Goal: Entertainment & Leisure: Consume media (video, audio)

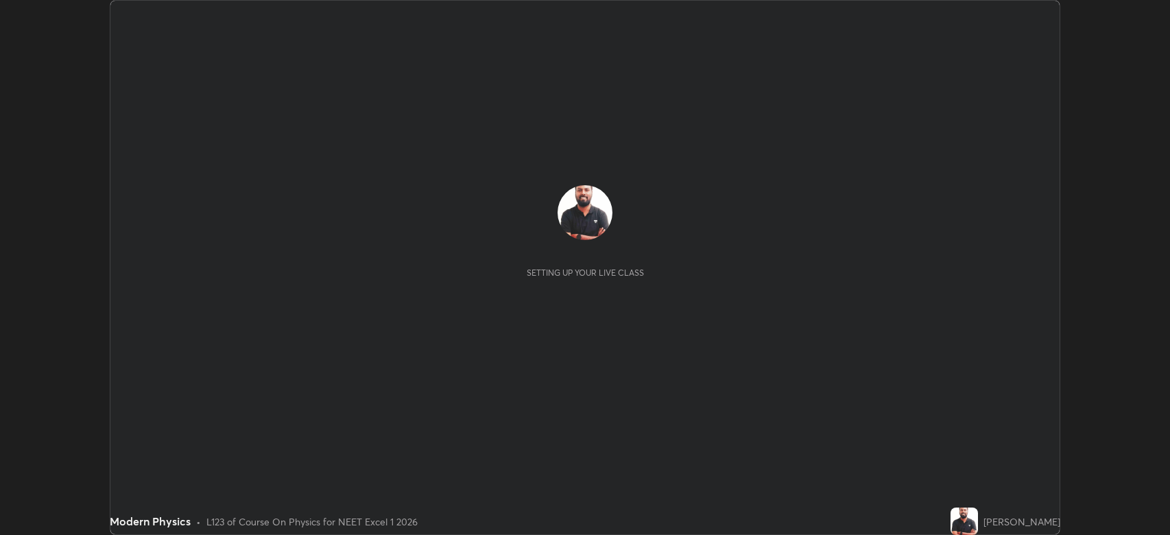
scroll to position [535, 1170]
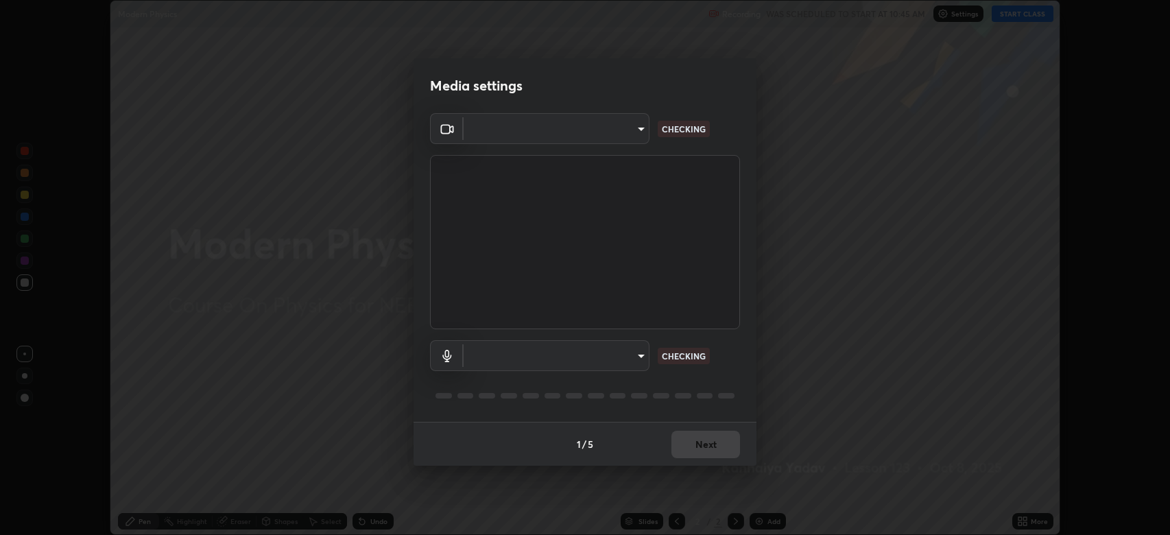
type input "794d03a334ab6cf92daa4269f68d25c817b6d7b5e31d9684855891884d0ab025"
type input "fdb80894c4ebc7df2e002856e42fb67b53546d0361b9f9eb09d9d3152e6861d2"
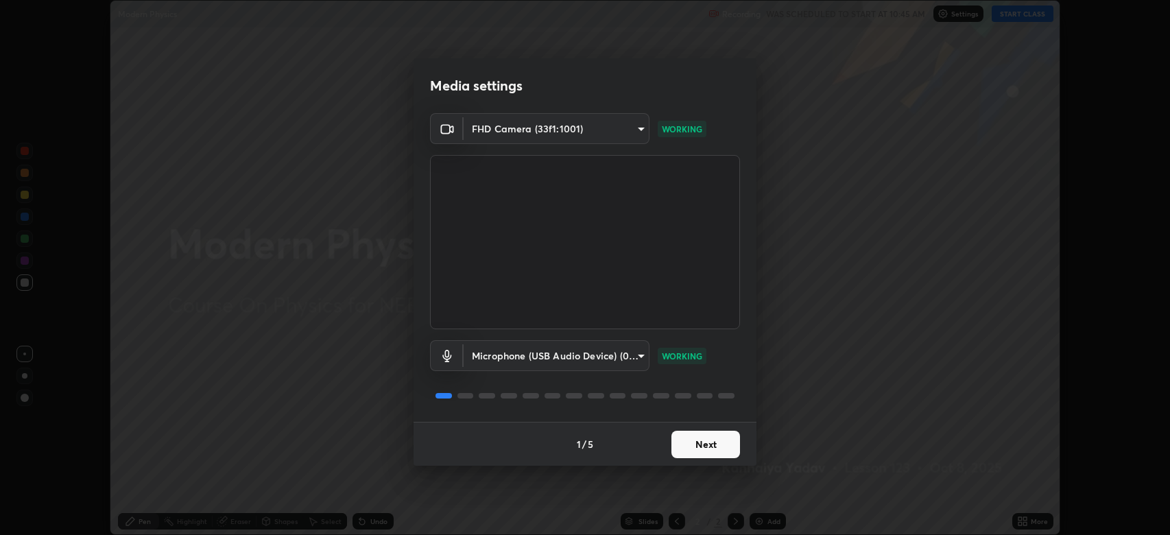
click at [710, 443] on button "Next" at bounding box center [705, 444] width 69 height 27
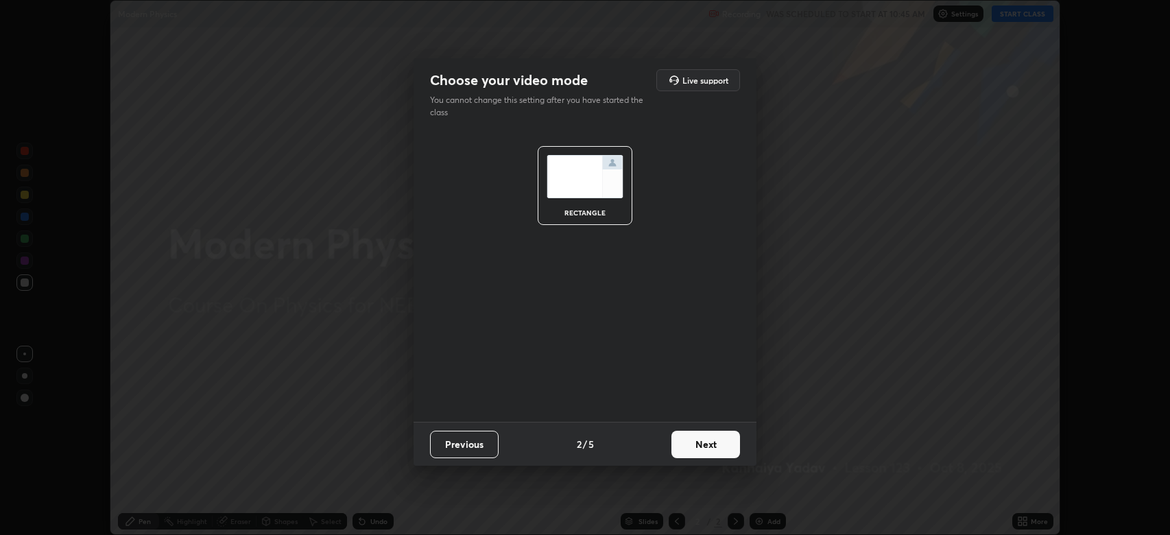
click at [713, 451] on button "Next" at bounding box center [705, 444] width 69 height 27
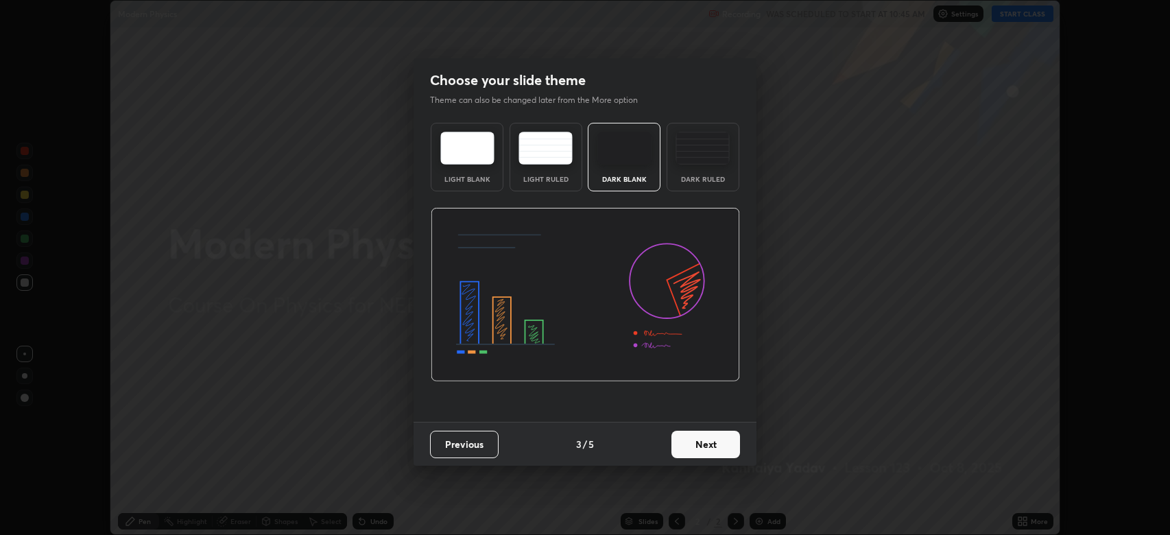
click at [717, 446] on button "Next" at bounding box center [705, 444] width 69 height 27
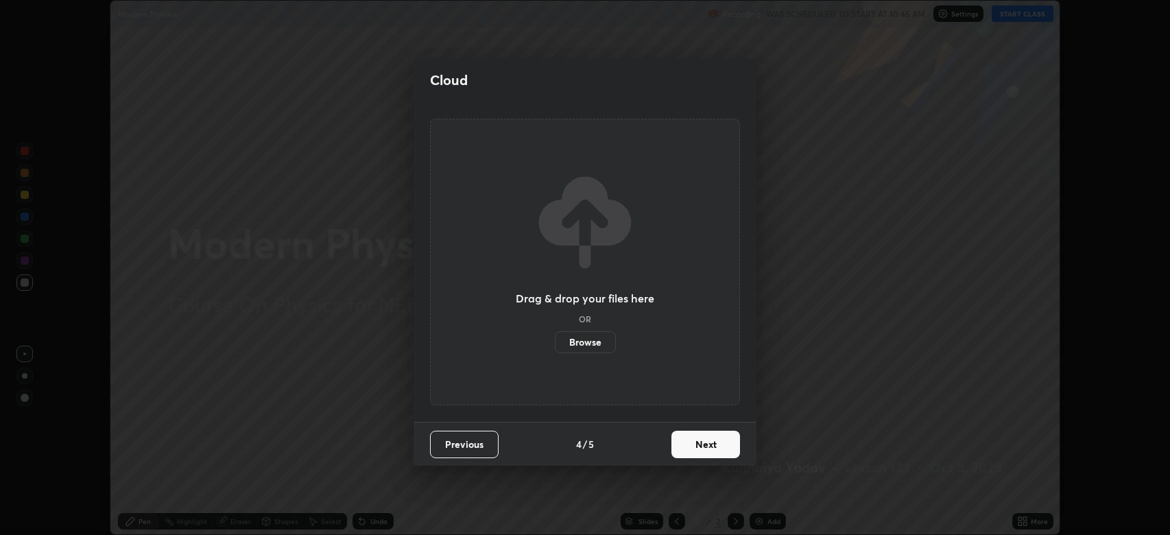
click at [717, 446] on button "Next" at bounding box center [705, 444] width 69 height 27
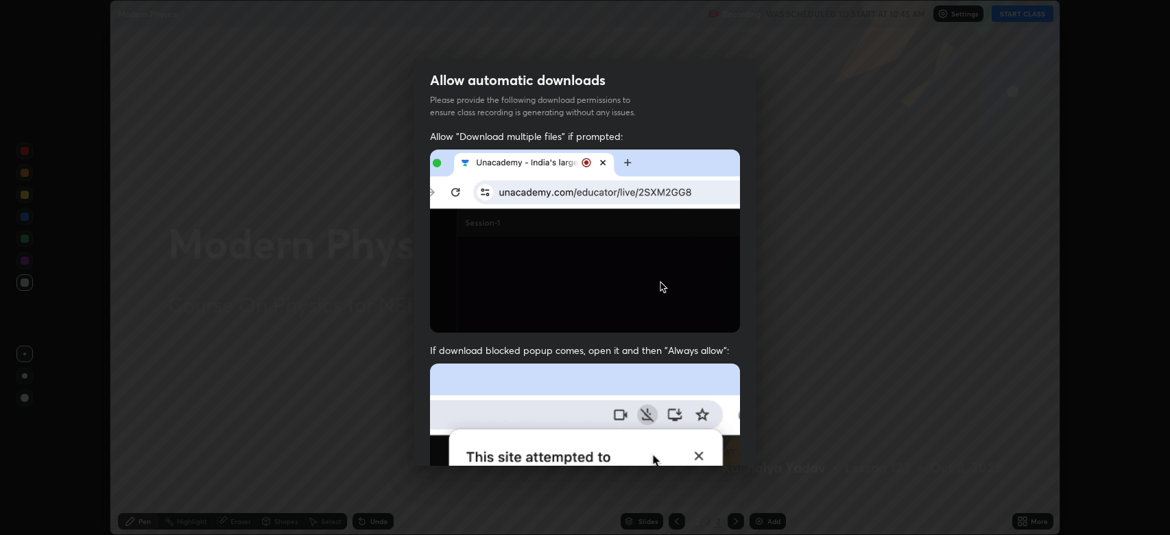
click at [721, 448] on img at bounding box center [585, 513] width 310 height 300
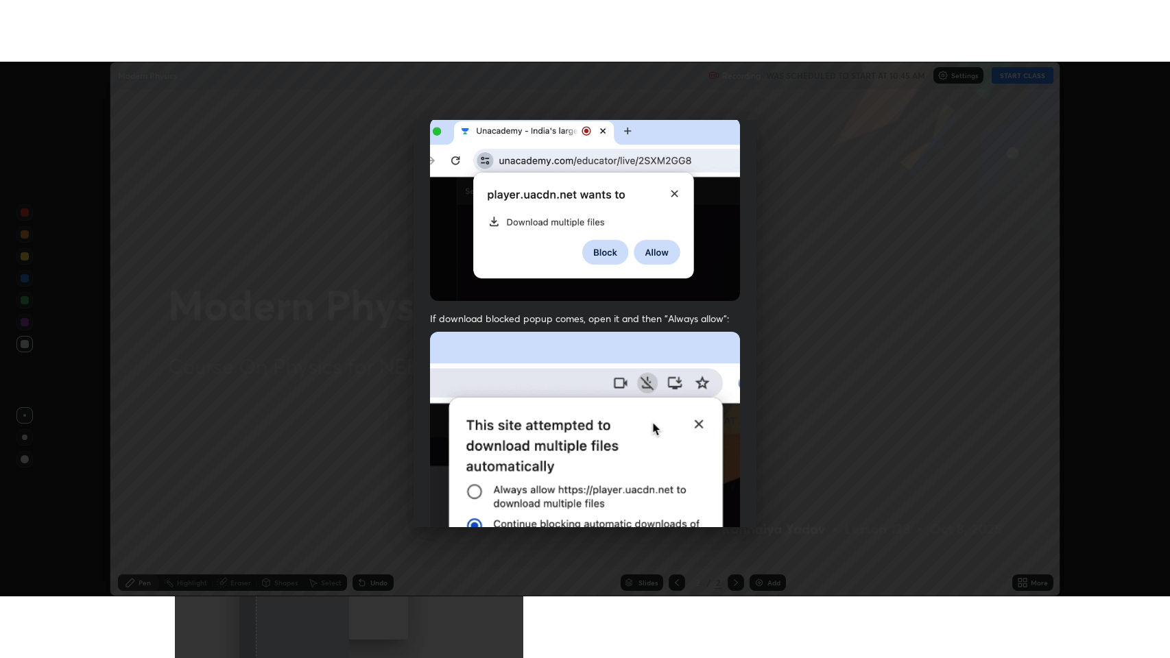
scroll to position [278, 0]
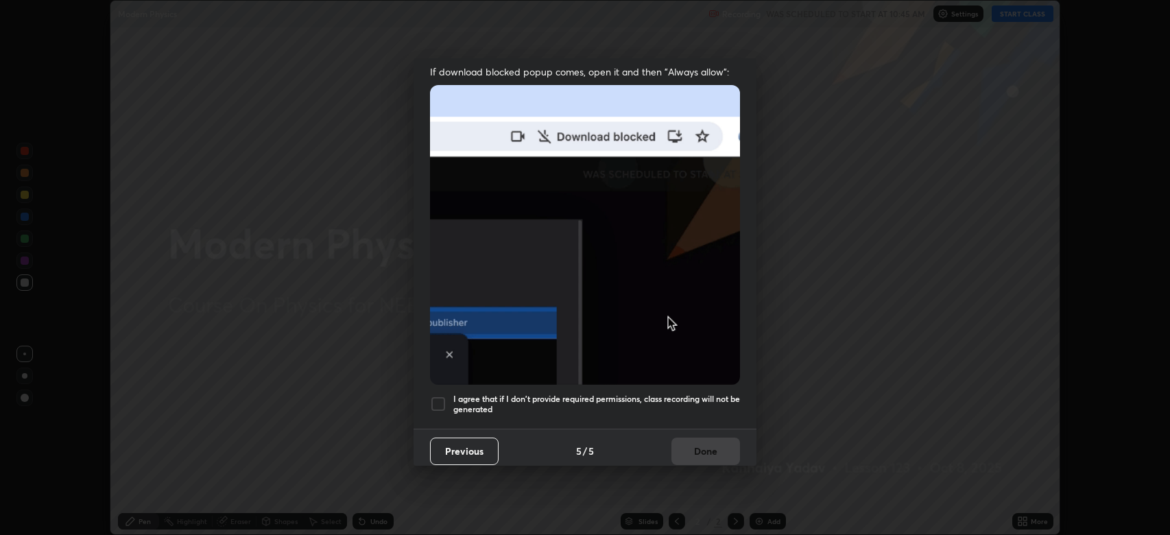
click at [437, 396] on div at bounding box center [438, 404] width 16 height 16
click at [708, 445] on button "Done" at bounding box center [705, 450] width 69 height 27
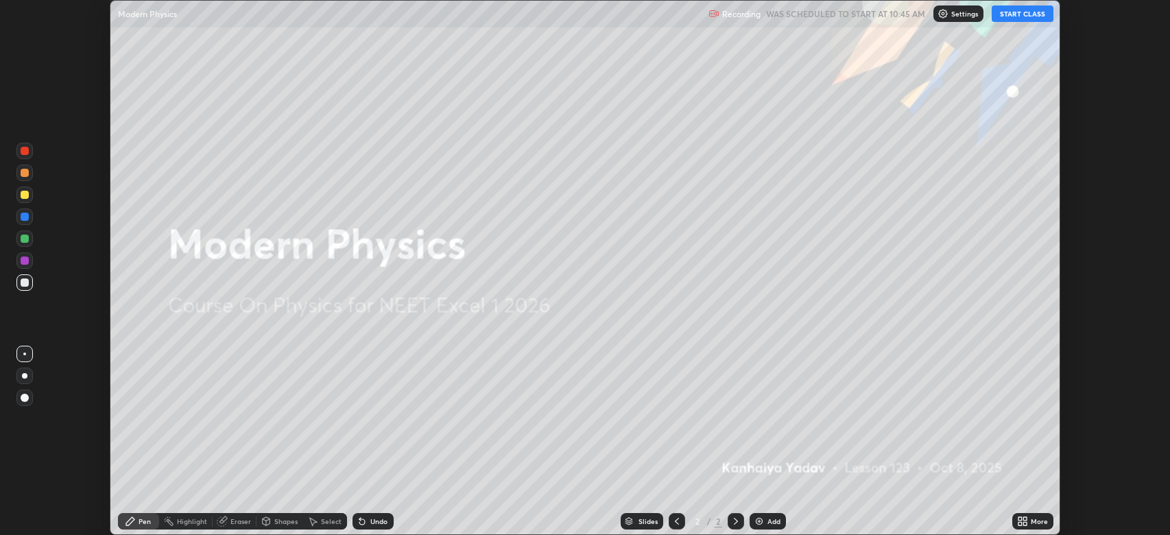
click at [1018, 14] on button "START CLASS" at bounding box center [1023, 13] width 62 height 16
click at [1024, 522] on icon at bounding box center [1024, 523] width 3 height 3
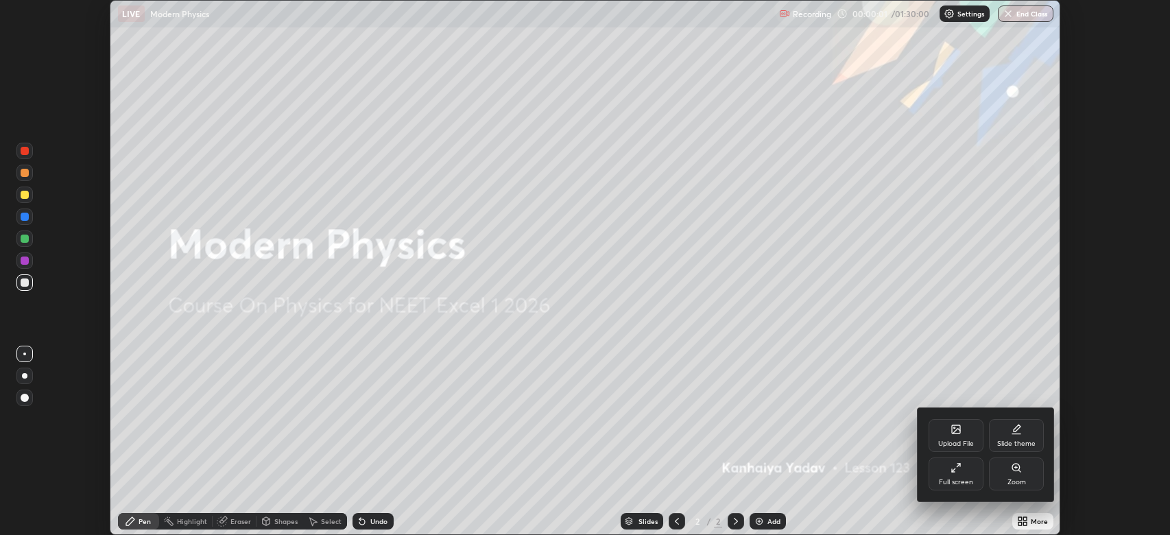
click at [959, 465] on icon at bounding box center [958, 465] width 3 height 3
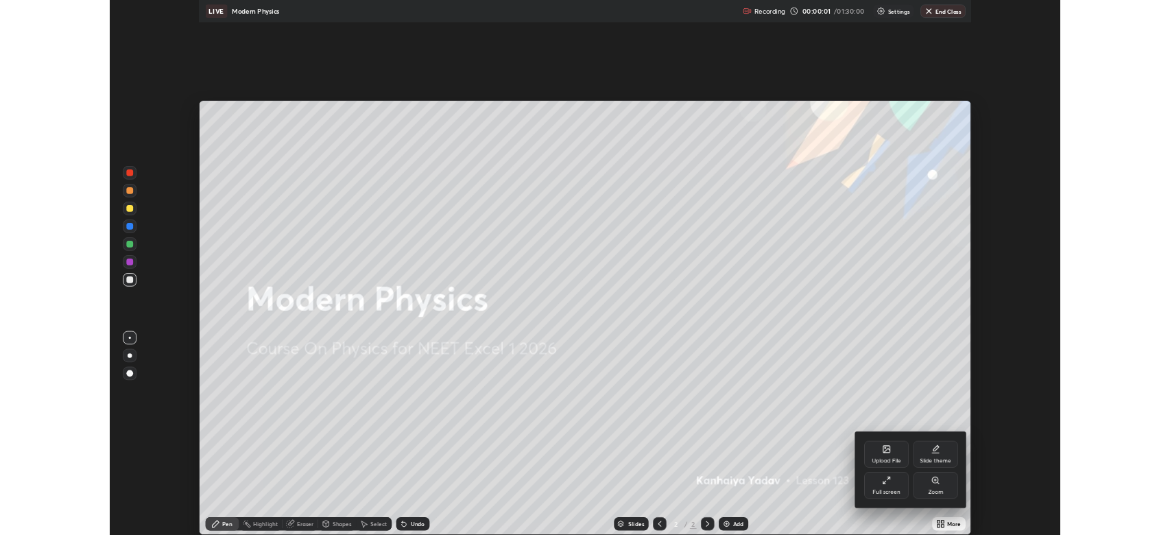
scroll to position [658, 1170]
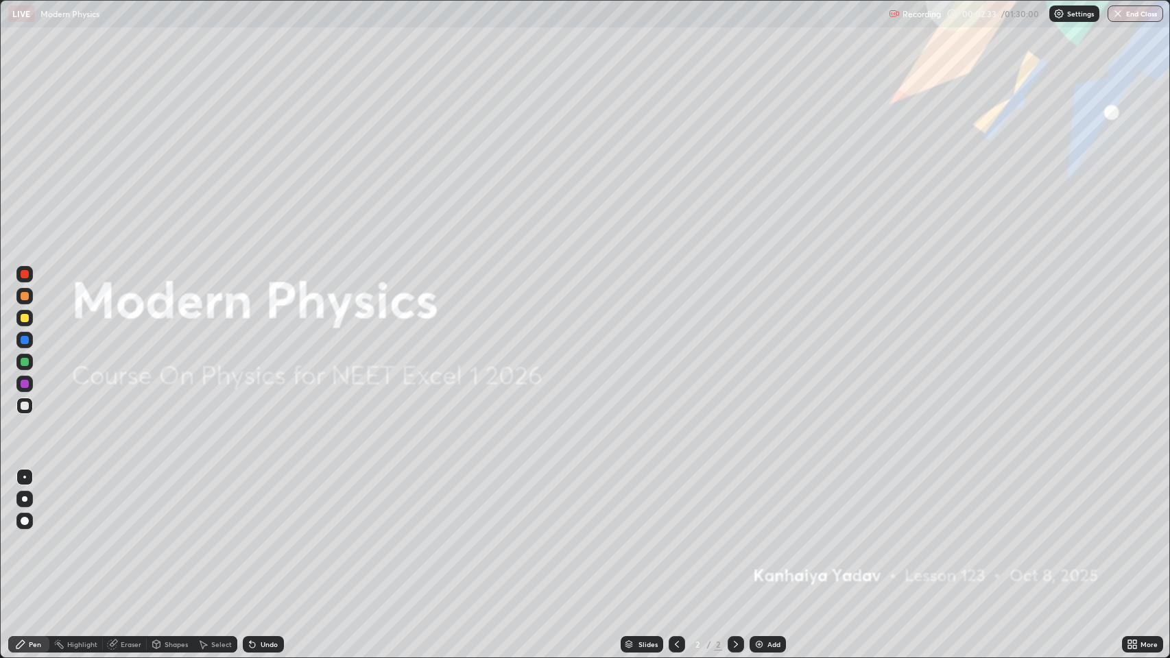
click at [736, 534] on icon at bounding box center [735, 644] width 11 height 11
click at [735, 534] on icon at bounding box center [735, 644] width 11 height 11
click at [760, 534] on img at bounding box center [759, 644] width 11 height 11
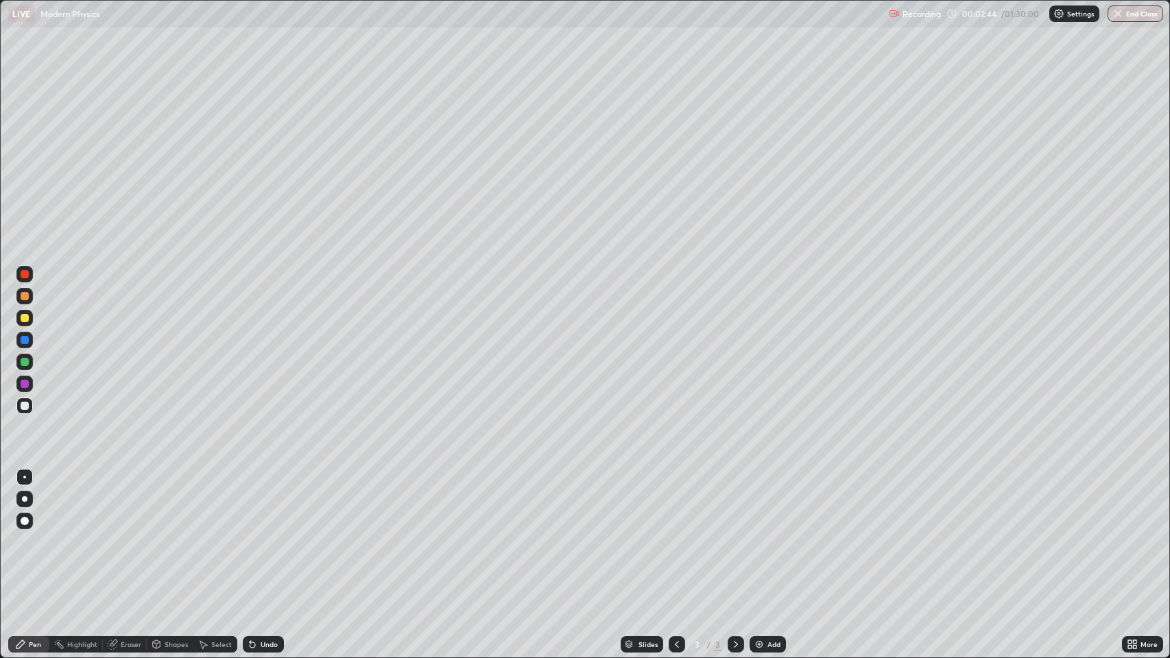
click at [24, 520] on div at bounding box center [25, 521] width 8 height 8
click at [24, 318] on div at bounding box center [25, 318] width 8 height 8
click at [25, 405] on div at bounding box center [25, 406] width 8 height 8
click at [250, 534] on icon at bounding box center [252, 645] width 5 height 5
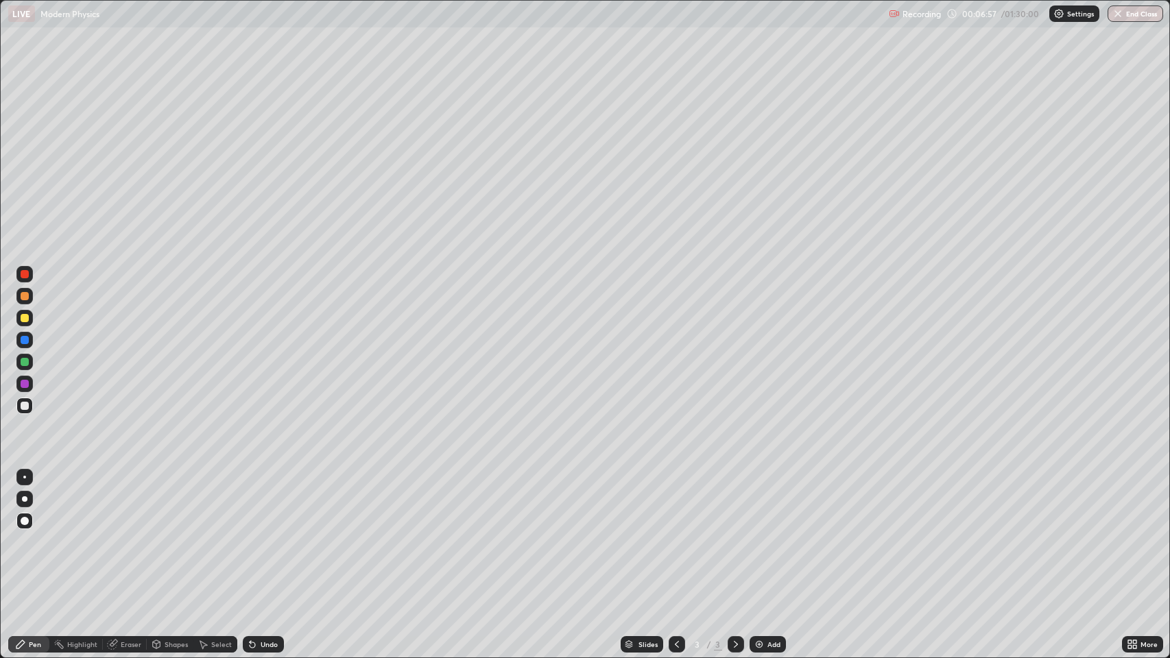
click at [258, 534] on div "Undo" at bounding box center [263, 644] width 41 height 16
click at [25, 294] on div at bounding box center [25, 296] width 8 height 8
click at [24, 408] on div at bounding box center [25, 406] width 8 height 8
click at [733, 534] on icon at bounding box center [735, 644] width 11 height 11
click at [734, 534] on icon at bounding box center [735, 644] width 11 height 11
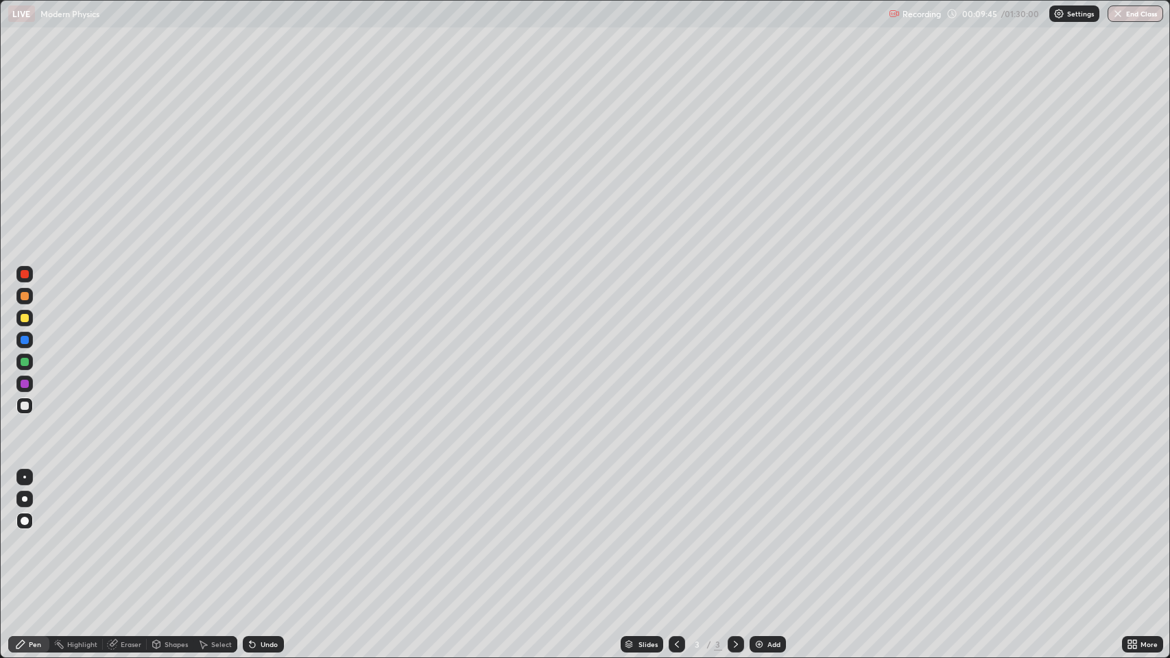
click at [761, 534] on img at bounding box center [759, 644] width 11 height 11
click at [251, 534] on icon at bounding box center [252, 645] width 5 height 5
click at [735, 534] on icon at bounding box center [735, 644] width 11 height 11
click at [760, 534] on img at bounding box center [759, 644] width 11 height 11
click at [675, 534] on icon at bounding box center [676, 644] width 11 height 11
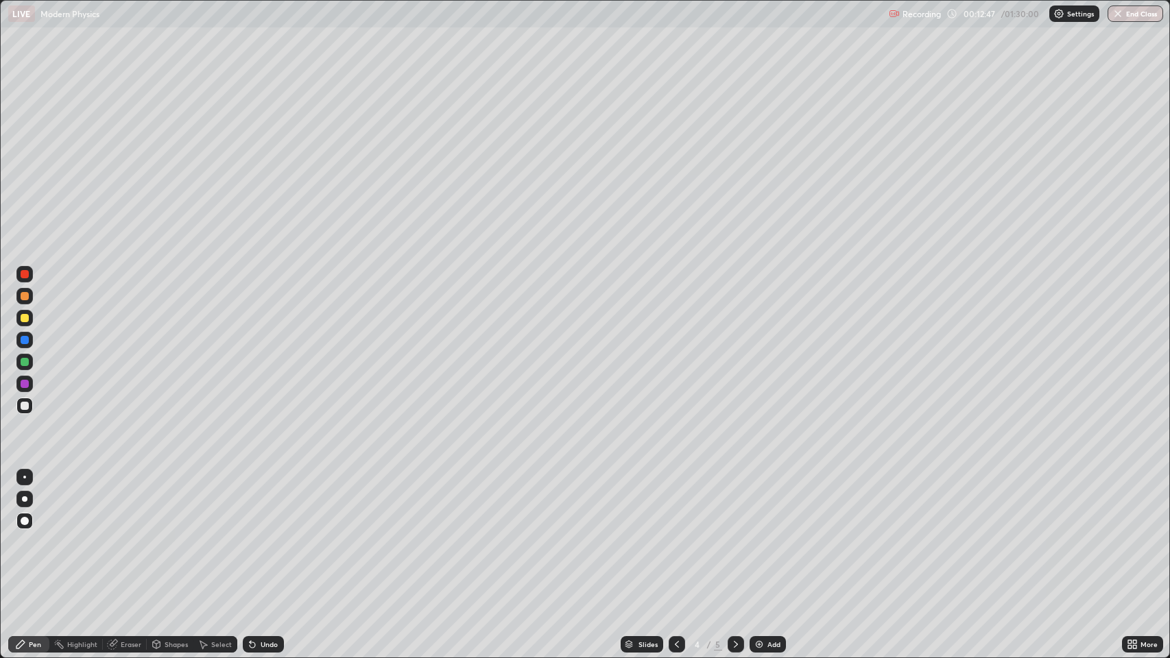
click at [734, 534] on icon at bounding box center [735, 644] width 11 height 11
click at [28, 319] on div at bounding box center [25, 318] width 8 height 8
click at [677, 534] on icon at bounding box center [676, 644] width 11 height 11
click at [734, 534] on icon at bounding box center [735, 644] width 11 height 11
click at [732, 534] on icon at bounding box center [735, 644] width 11 height 11
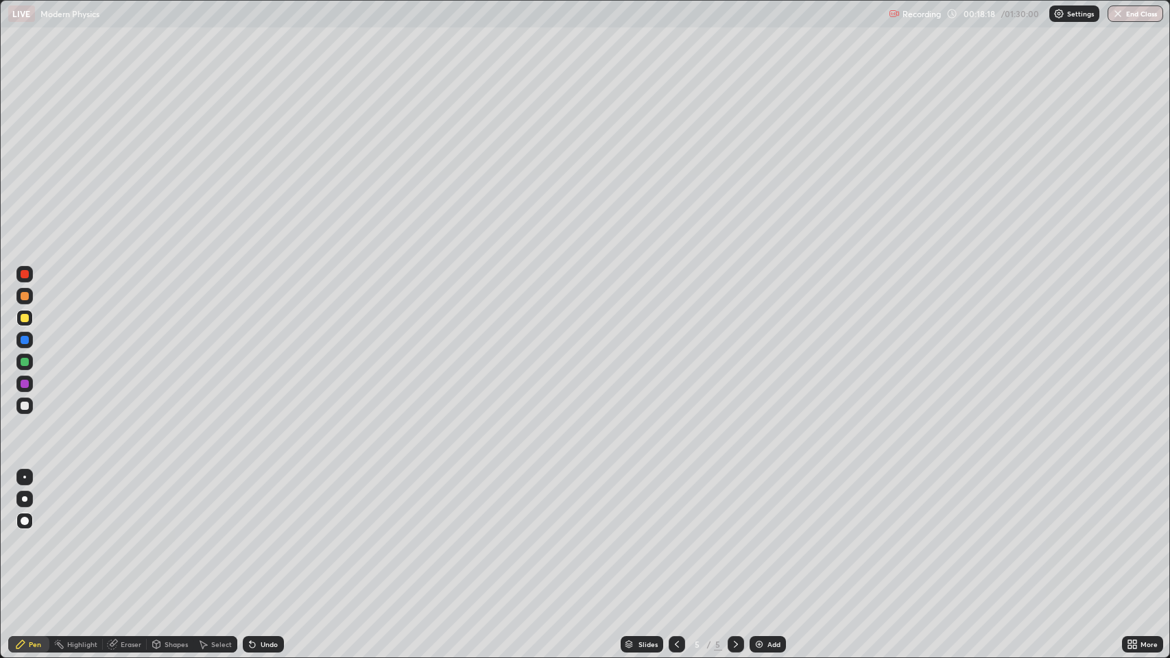
click at [732, 534] on icon at bounding box center [735, 644] width 11 height 11
click at [760, 534] on img at bounding box center [759, 644] width 11 height 11
click at [25, 408] on div at bounding box center [25, 406] width 8 height 8
click at [27, 295] on div at bounding box center [25, 296] width 8 height 8
click at [29, 405] on div at bounding box center [24, 406] width 16 height 16
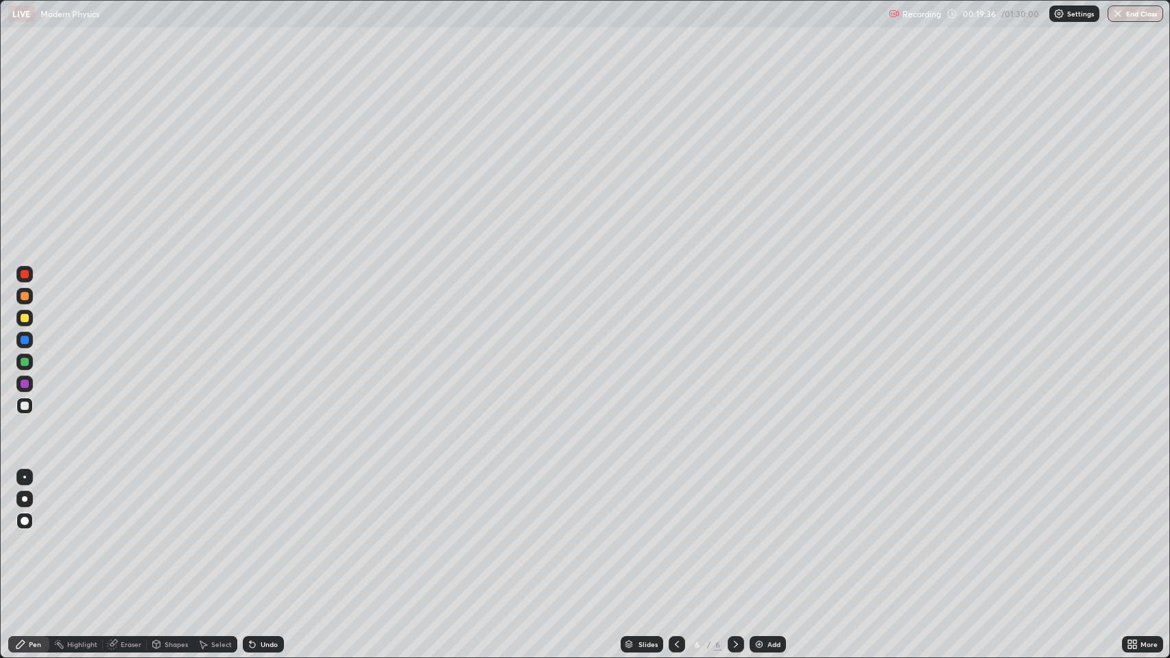
click at [26, 320] on div at bounding box center [25, 318] width 8 height 8
click at [24, 406] on div at bounding box center [25, 406] width 8 height 8
click at [259, 534] on div "Undo" at bounding box center [263, 644] width 41 height 16
click at [25, 296] on div at bounding box center [25, 296] width 8 height 8
click at [25, 407] on div at bounding box center [25, 406] width 8 height 8
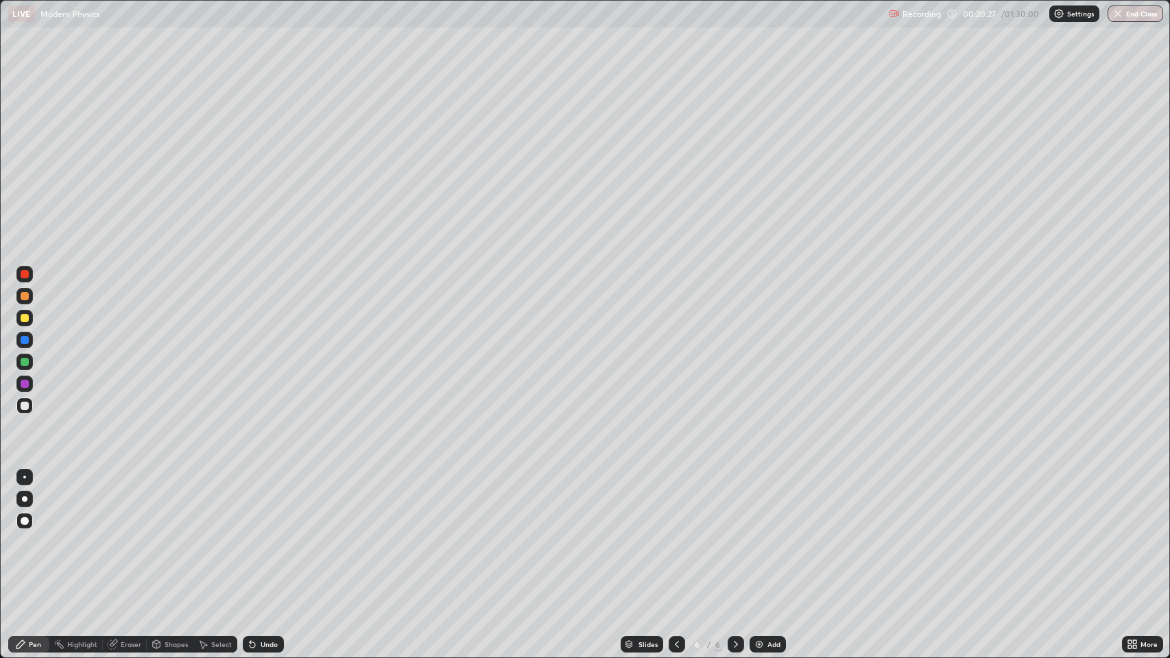
click at [25, 362] on div at bounding box center [25, 362] width 8 height 8
click at [734, 534] on icon at bounding box center [736, 644] width 4 height 7
click at [760, 534] on img at bounding box center [759, 644] width 11 height 11
click at [25, 407] on div at bounding box center [25, 406] width 8 height 8
click at [266, 534] on div "Undo" at bounding box center [269, 644] width 17 height 7
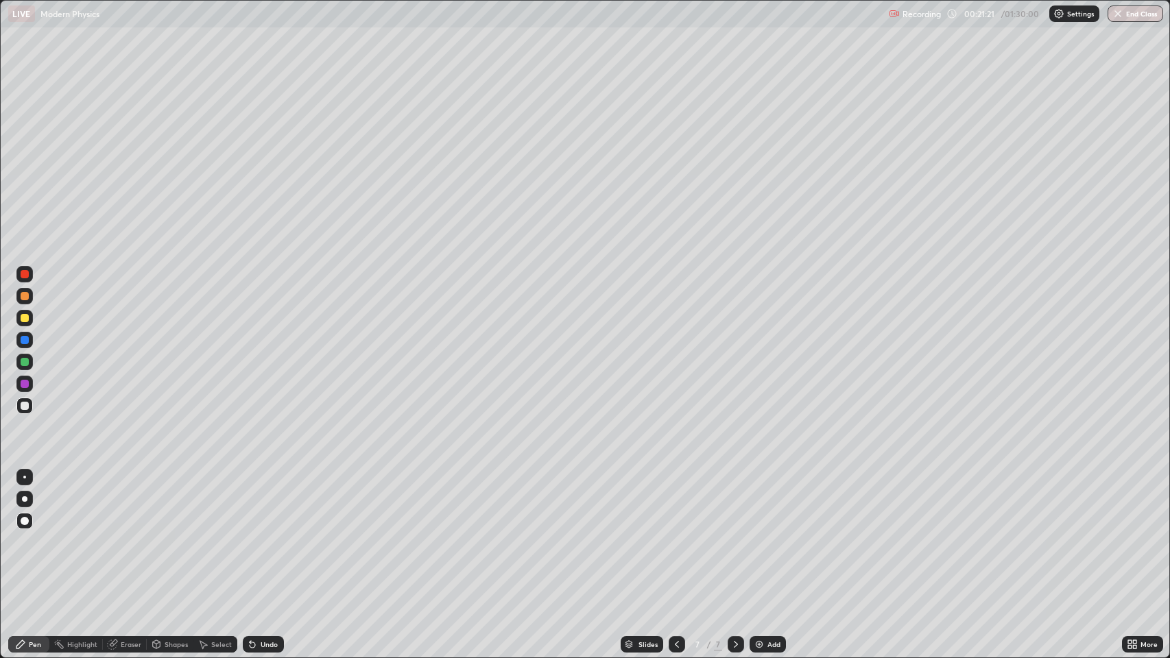
click at [27, 293] on div at bounding box center [25, 296] width 8 height 8
click at [25, 409] on div at bounding box center [25, 406] width 8 height 8
click at [675, 534] on icon at bounding box center [676, 644] width 11 height 11
click at [734, 534] on icon at bounding box center [735, 644] width 11 height 11
click at [25, 296] on div at bounding box center [25, 296] width 8 height 8
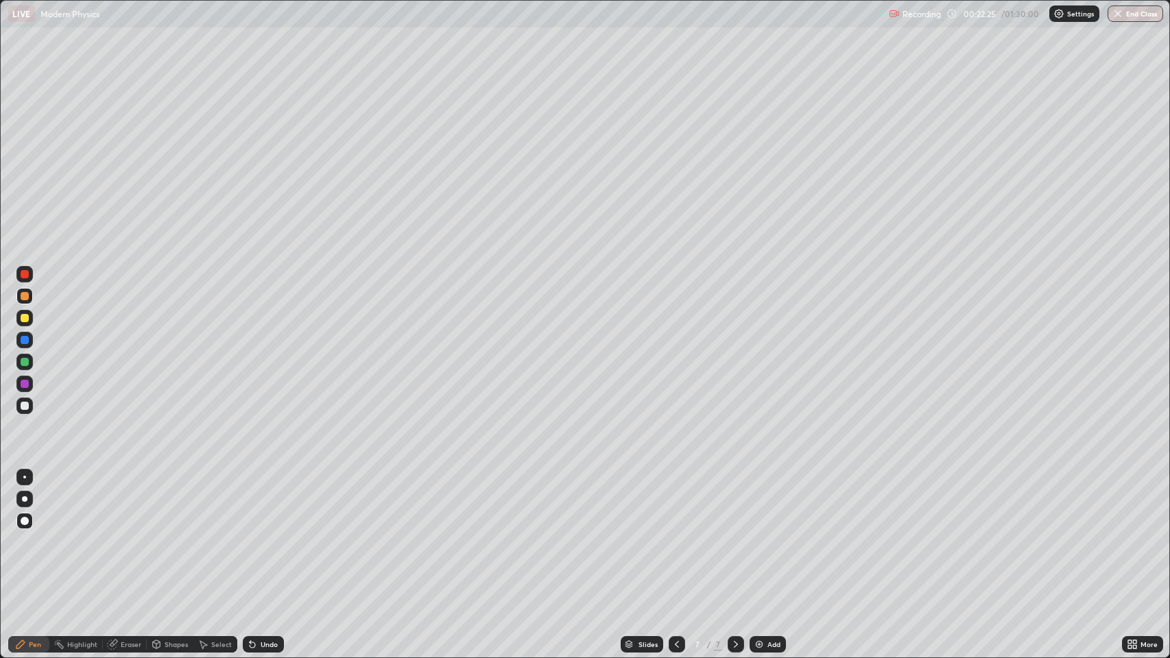
click at [673, 534] on icon at bounding box center [676, 644] width 11 height 11
click at [734, 534] on icon at bounding box center [735, 644] width 11 height 11
click at [675, 534] on div at bounding box center [677, 644] width 16 height 16
click at [732, 534] on icon at bounding box center [735, 644] width 11 height 11
click at [735, 534] on icon at bounding box center [735, 644] width 11 height 11
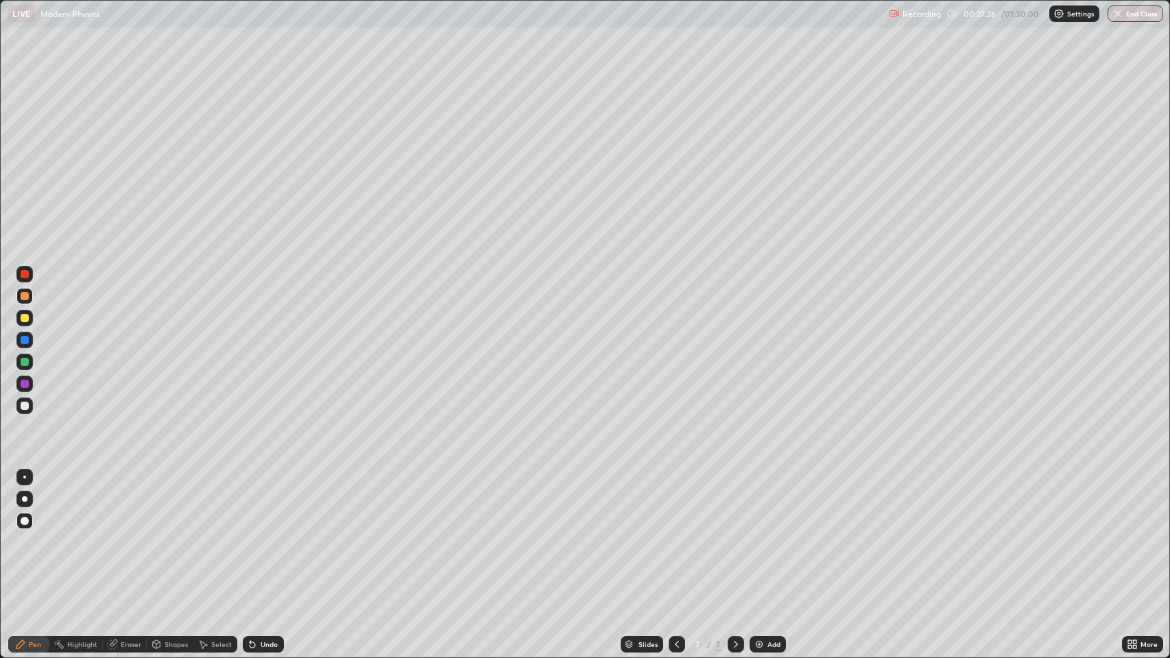
click at [734, 534] on icon at bounding box center [735, 644] width 11 height 11
click at [754, 534] on img at bounding box center [759, 644] width 11 height 11
click at [25, 403] on div at bounding box center [25, 406] width 8 height 8
click at [28, 407] on div at bounding box center [25, 406] width 8 height 8
click at [250, 534] on icon at bounding box center [250, 641] width 1 height 1
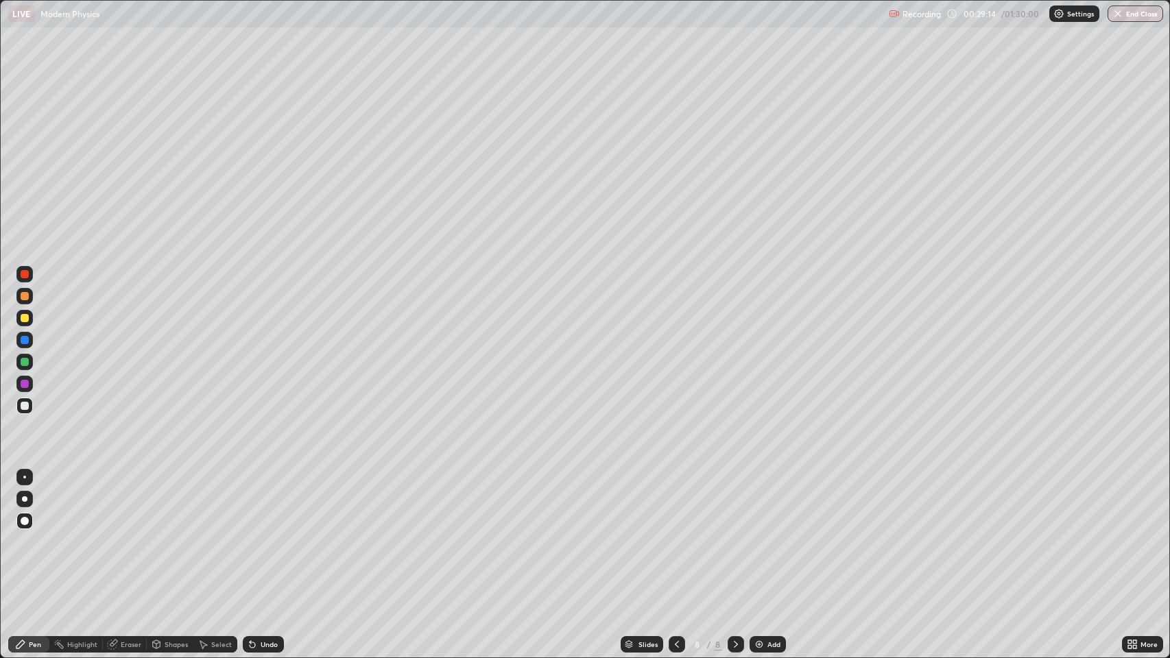
click at [27, 298] on div at bounding box center [25, 296] width 8 height 8
click at [263, 534] on div "Undo" at bounding box center [269, 644] width 17 height 7
click at [25, 318] on div at bounding box center [25, 318] width 8 height 8
click at [25, 339] on div at bounding box center [25, 340] width 8 height 8
click at [121, 534] on div "Eraser" at bounding box center [131, 644] width 21 height 7
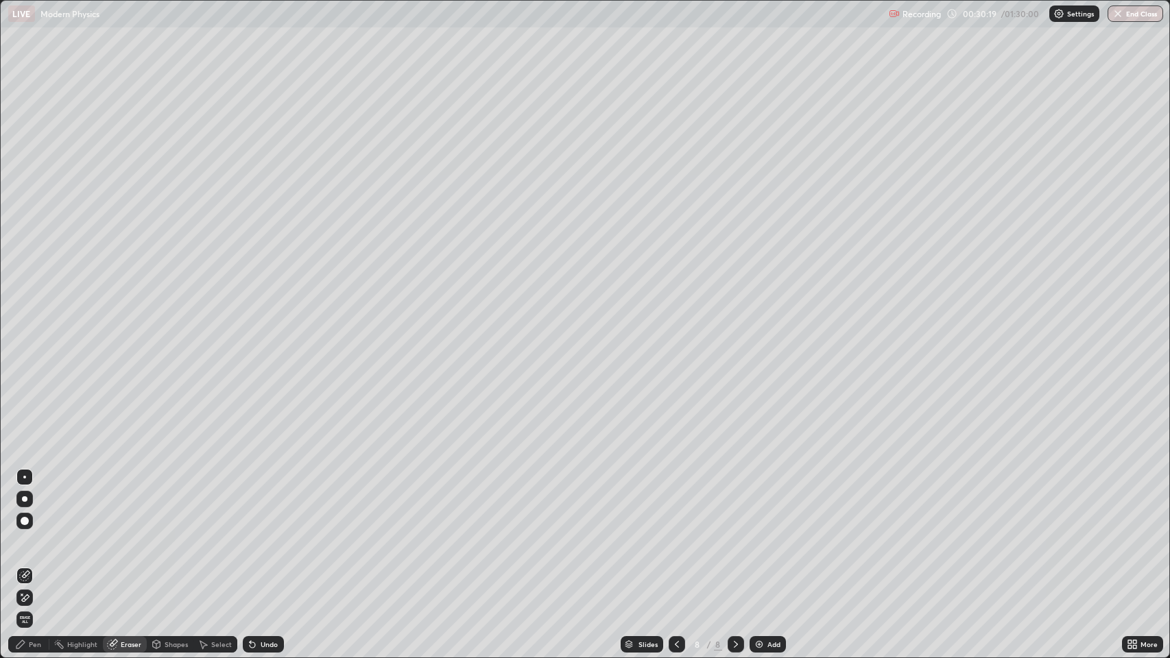
click at [28, 534] on div "Pen" at bounding box center [28, 644] width 41 height 16
click at [27, 405] on div at bounding box center [25, 406] width 8 height 8
click at [251, 534] on icon at bounding box center [252, 645] width 5 height 5
click at [264, 534] on div "Undo" at bounding box center [269, 644] width 17 height 7
click at [270, 534] on div "Undo" at bounding box center [269, 644] width 17 height 7
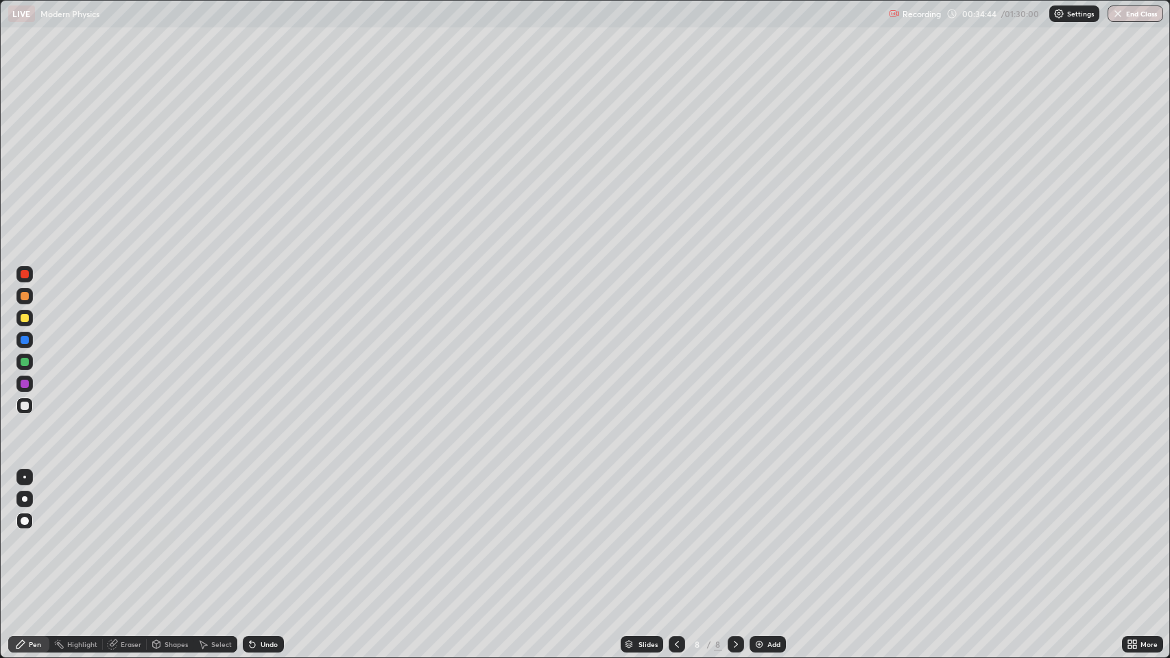
click at [734, 534] on icon at bounding box center [735, 644] width 11 height 11
click at [733, 534] on icon at bounding box center [735, 644] width 11 height 11
click at [760, 534] on img at bounding box center [759, 644] width 11 height 11
click at [261, 534] on div "Undo" at bounding box center [269, 644] width 17 height 7
click at [264, 534] on div "Undo" at bounding box center [269, 644] width 17 height 7
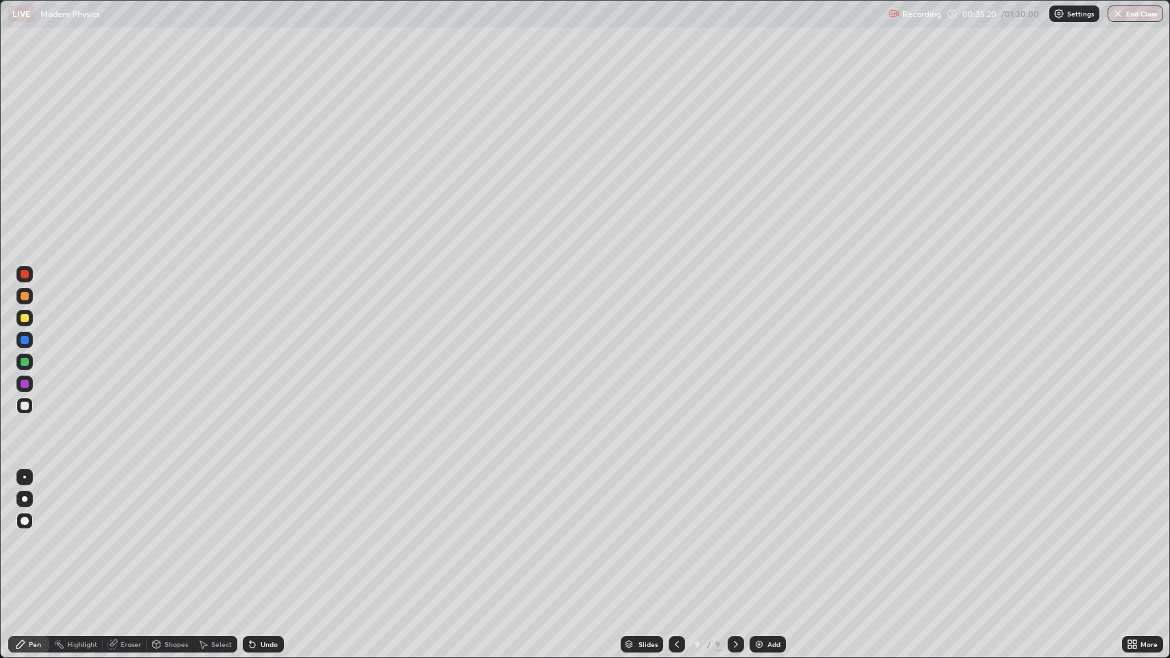
click at [265, 534] on div "Undo" at bounding box center [269, 644] width 17 height 7
click at [261, 534] on div "Undo" at bounding box center [269, 644] width 17 height 7
click at [262, 534] on div "Undo" at bounding box center [269, 644] width 17 height 7
click at [264, 534] on div "Undo" at bounding box center [269, 644] width 17 height 7
click at [258, 534] on div "Undo" at bounding box center [263, 644] width 41 height 16
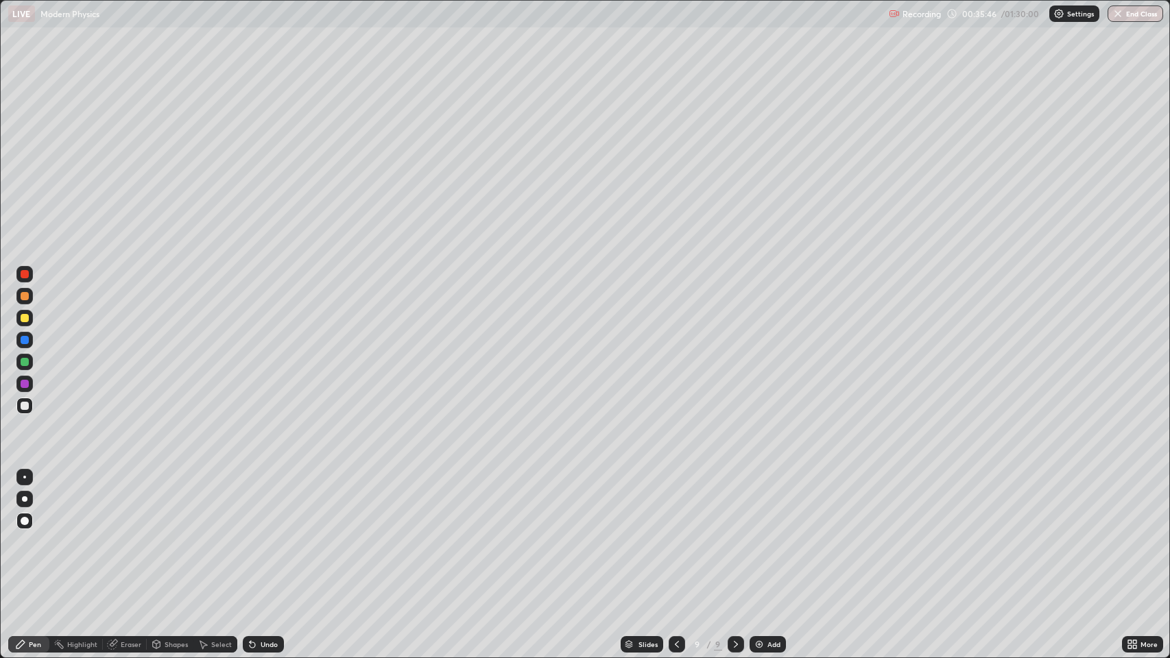
click at [262, 534] on div "Undo" at bounding box center [269, 644] width 17 height 7
click at [251, 534] on icon at bounding box center [252, 645] width 5 height 5
click at [258, 534] on div "Undo" at bounding box center [263, 644] width 41 height 16
click at [27, 317] on div at bounding box center [25, 318] width 8 height 8
click at [25, 406] on div at bounding box center [25, 406] width 8 height 8
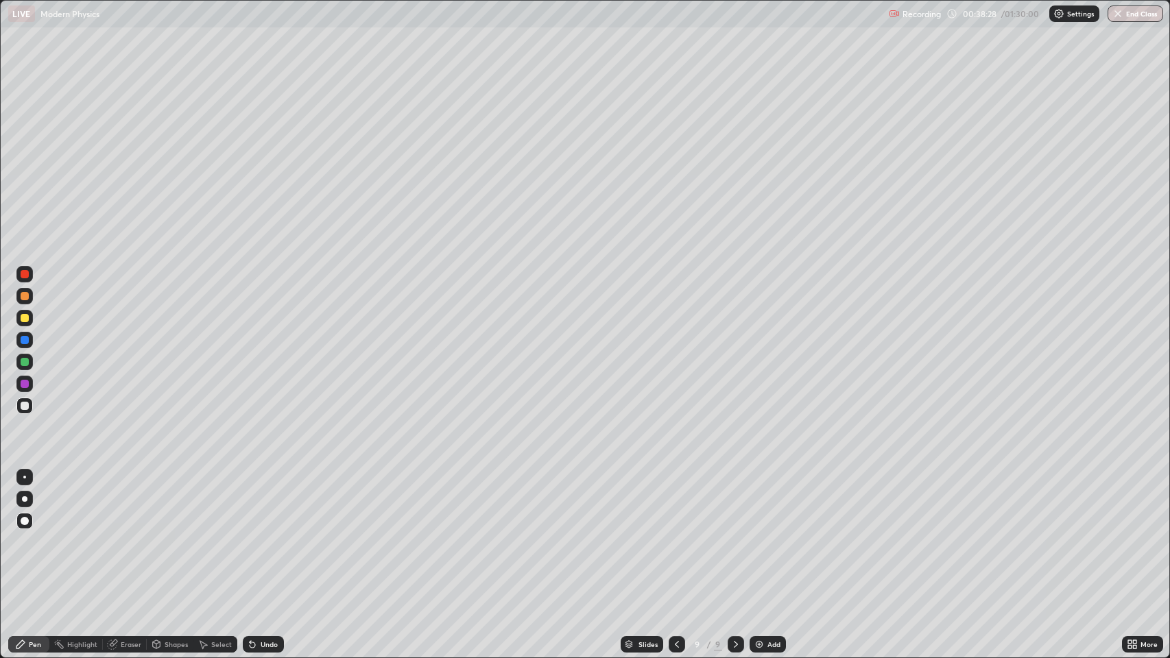
click at [734, 534] on icon at bounding box center [736, 644] width 4 height 7
click at [758, 534] on img at bounding box center [759, 644] width 11 height 11
click at [261, 534] on div "Undo" at bounding box center [269, 644] width 17 height 7
click at [130, 534] on div "Eraser" at bounding box center [131, 644] width 21 height 7
click at [34, 534] on div "Pen" at bounding box center [35, 644] width 12 height 7
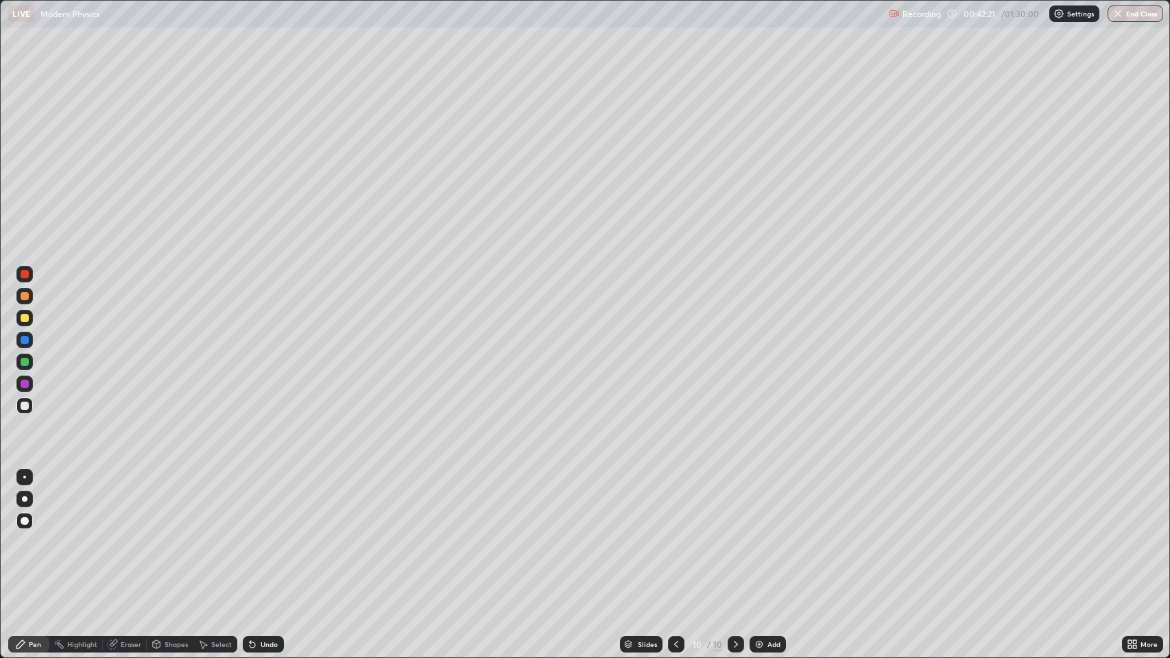
click at [734, 534] on icon at bounding box center [735, 644] width 11 height 11
click at [757, 534] on img at bounding box center [759, 644] width 11 height 11
click at [125, 534] on div "Eraser" at bounding box center [131, 644] width 21 height 7
click at [39, 534] on div "Pen" at bounding box center [35, 644] width 12 height 7
click at [123, 534] on div "Eraser" at bounding box center [131, 644] width 21 height 7
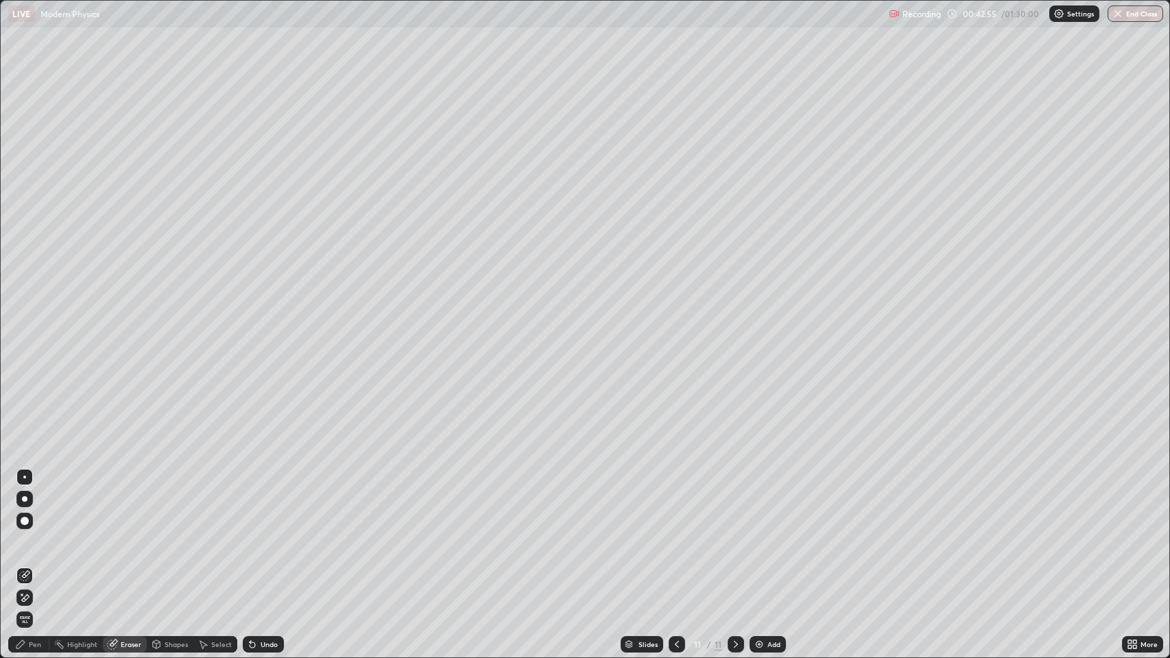
click at [38, 534] on div "Pen" at bounding box center [35, 644] width 12 height 7
click at [676, 534] on icon at bounding box center [676, 644] width 11 height 11
click at [734, 534] on icon at bounding box center [735, 644] width 11 height 11
click at [675, 534] on icon at bounding box center [676, 644] width 11 height 11
click at [734, 534] on icon at bounding box center [736, 644] width 4 height 7
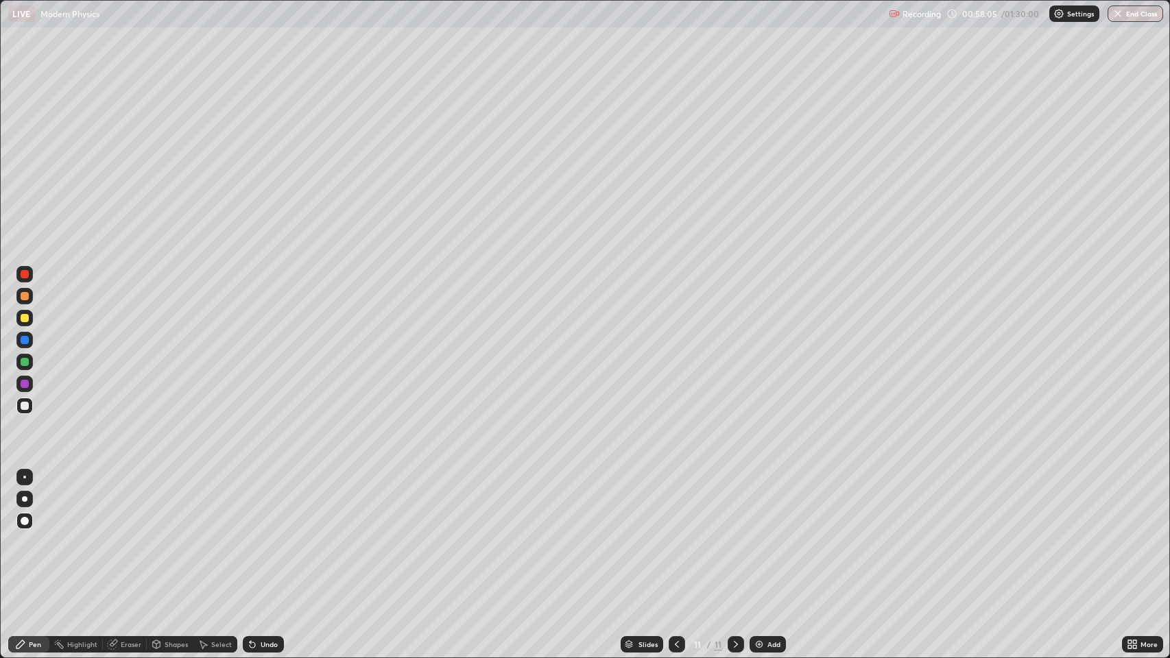
click at [123, 534] on div "Eraser" at bounding box center [131, 644] width 21 height 7
click at [33, 534] on div "Pen" at bounding box center [35, 644] width 12 height 7
click at [121, 534] on div "Eraser" at bounding box center [131, 644] width 21 height 7
click at [21, 534] on icon at bounding box center [20, 644] width 8 height 8
click at [734, 534] on icon at bounding box center [735, 644] width 11 height 11
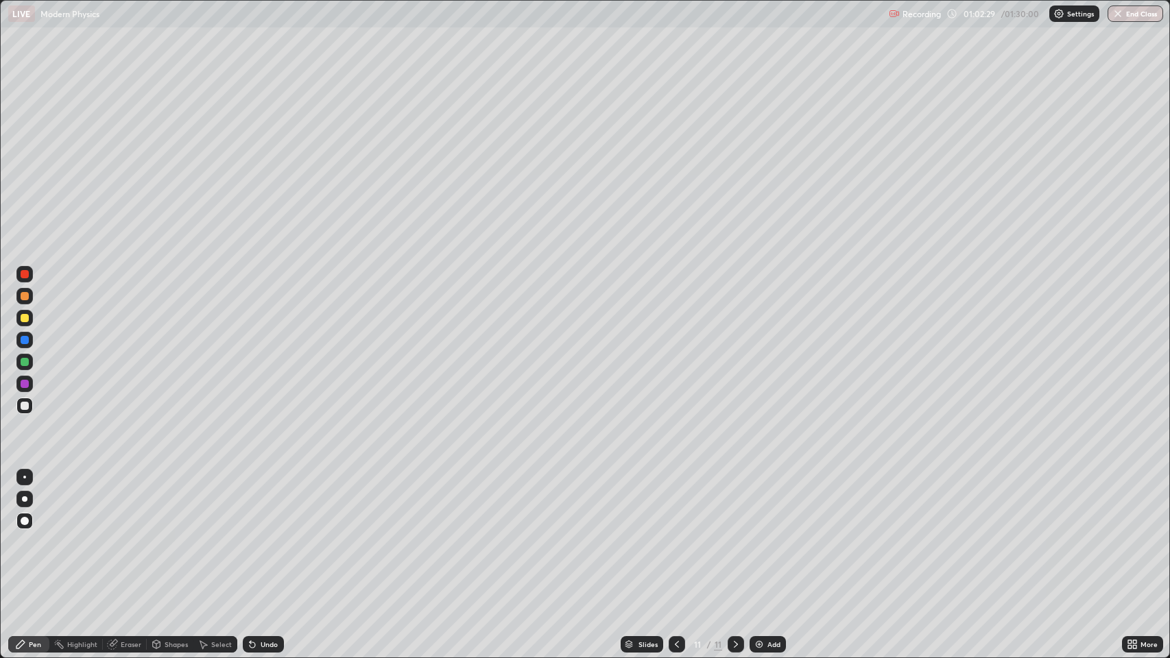
click at [757, 534] on img at bounding box center [759, 644] width 11 height 11
click at [261, 534] on div "Undo" at bounding box center [269, 644] width 17 height 7
click at [259, 534] on div "Undo" at bounding box center [263, 644] width 41 height 16
click at [255, 534] on div "Undo" at bounding box center [263, 644] width 41 height 16
click at [261, 534] on div "Undo" at bounding box center [269, 644] width 17 height 7
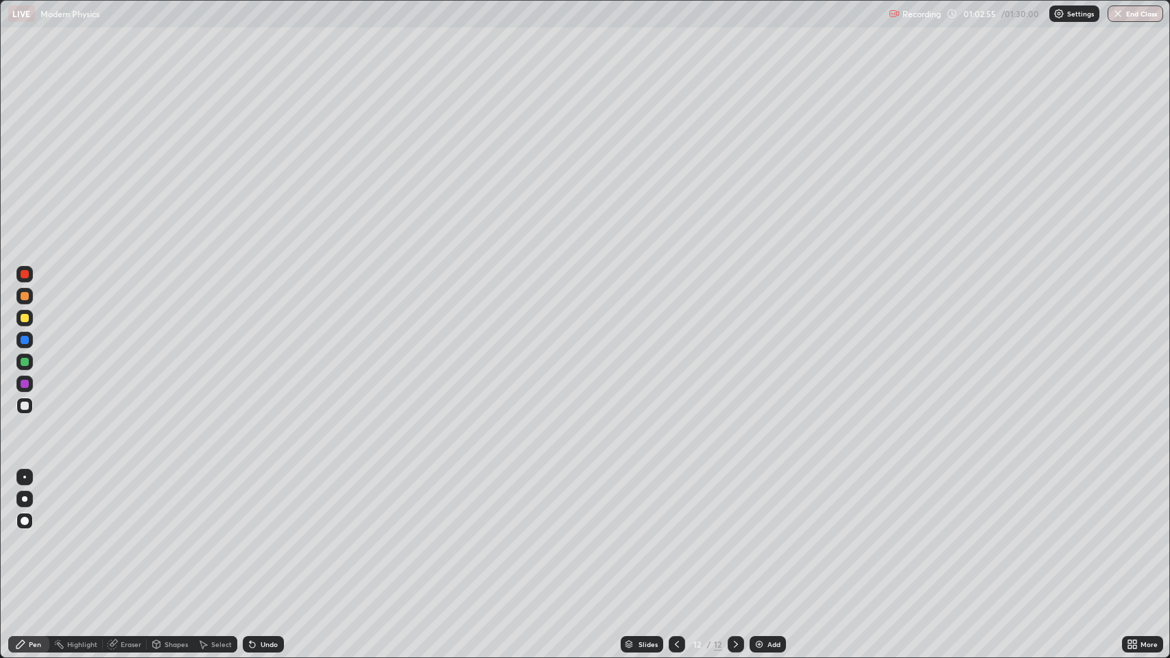
click at [270, 534] on div "Undo" at bounding box center [269, 644] width 17 height 7
click at [264, 534] on div "Undo" at bounding box center [269, 644] width 17 height 7
click at [252, 534] on icon at bounding box center [252, 645] width 5 height 5
click at [261, 534] on div "Undo" at bounding box center [269, 644] width 17 height 7
click at [258, 534] on div "Undo" at bounding box center [263, 644] width 41 height 16
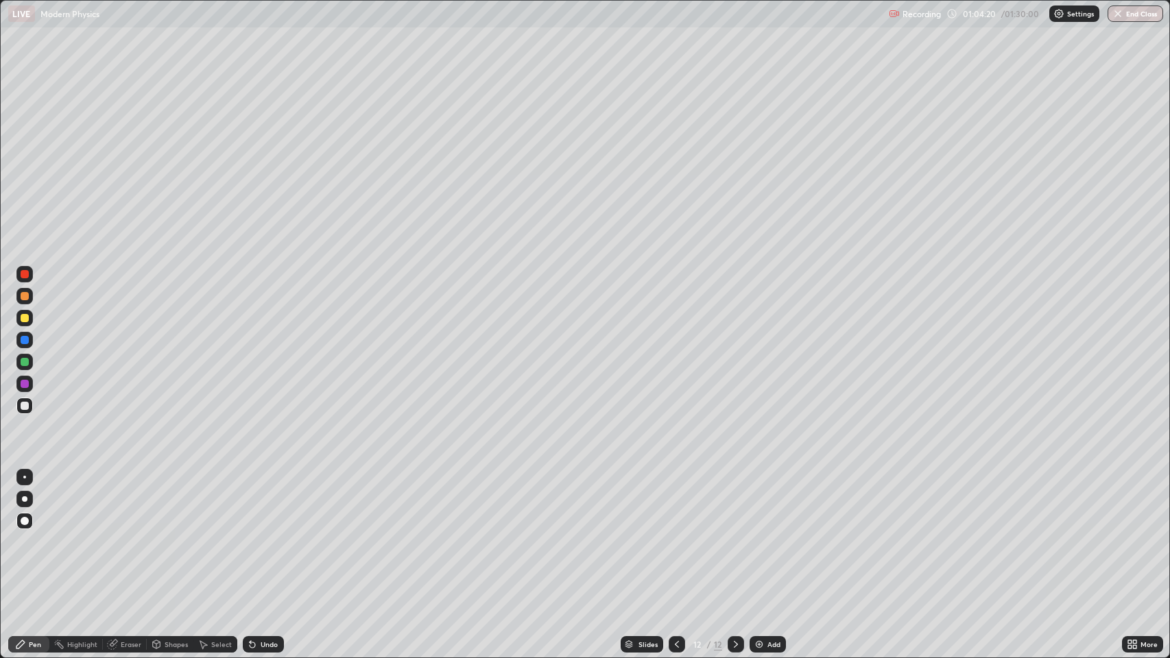
click at [251, 534] on icon at bounding box center [252, 645] width 5 height 5
click at [261, 534] on div "Undo" at bounding box center [269, 644] width 17 height 7
click at [263, 534] on div "Undo" at bounding box center [263, 644] width 41 height 16
click at [134, 534] on div "Eraser" at bounding box center [131, 644] width 21 height 7
click at [32, 534] on div "Pen" at bounding box center [35, 644] width 12 height 7
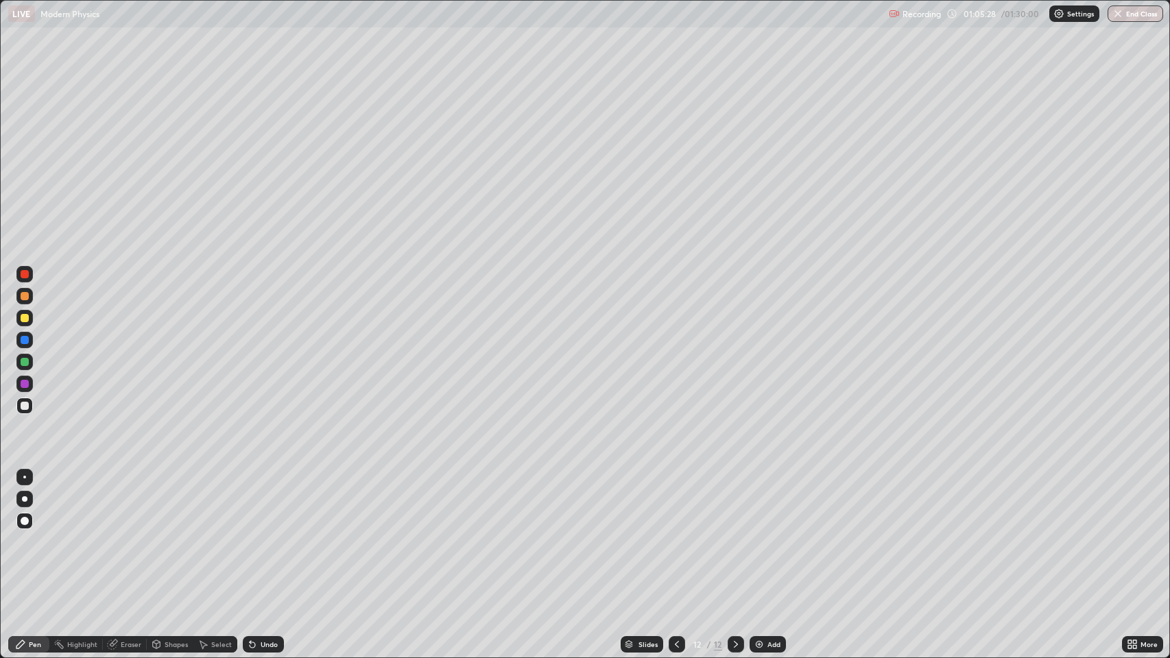
click at [733, 534] on icon at bounding box center [735, 644] width 11 height 11
click at [734, 534] on icon at bounding box center [735, 644] width 11 height 11
click at [733, 534] on icon at bounding box center [735, 644] width 11 height 11
click at [676, 534] on icon at bounding box center [676, 644] width 11 height 11
click at [733, 534] on icon at bounding box center [735, 644] width 11 height 11
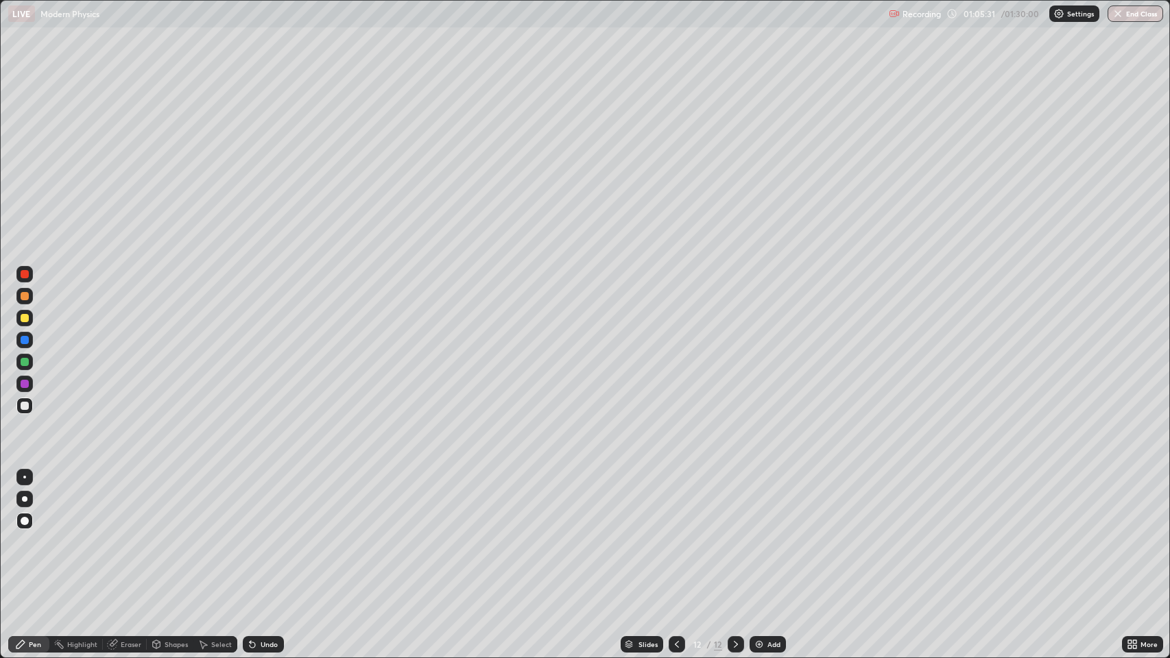
click at [756, 534] on img at bounding box center [759, 644] width 11 height 11
click at [251, 534] on icon at bounding box center [252, 645] width 5 height 5
click at [129, 534] on div "Eraser" at bounding box center [131, 644] width 21 height 7
click at [36, 534] on div "Pen" at bounding box center [35, 644] width 12 height 7
click at [675, 534] on icon at bounding box center [676, 644] width 11 height 11
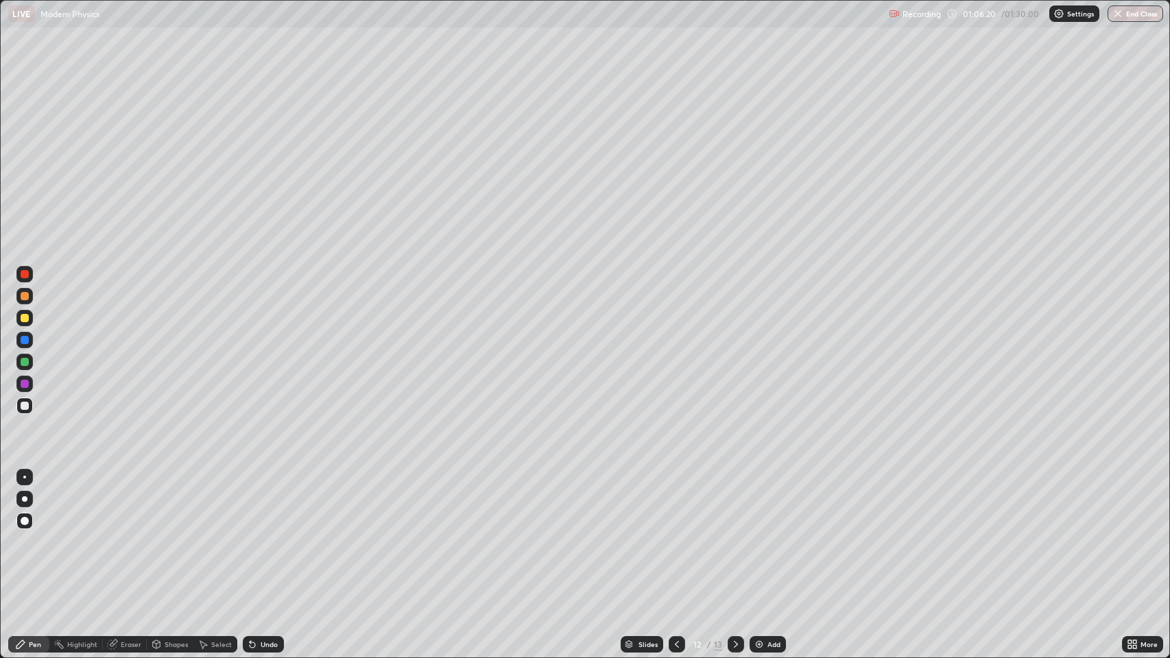
click at [675, 534] on icon at bounding box center [676, 644] width 11 height 11
click at [734, 534] on icon at bounding box center [736, 644] width 4 height 7
click at [734, 534] on icon at bounding box center [735, 644] width 11 height 11
click at [738, 534] on icon at bounding box center [735, 644] width 11 height 11
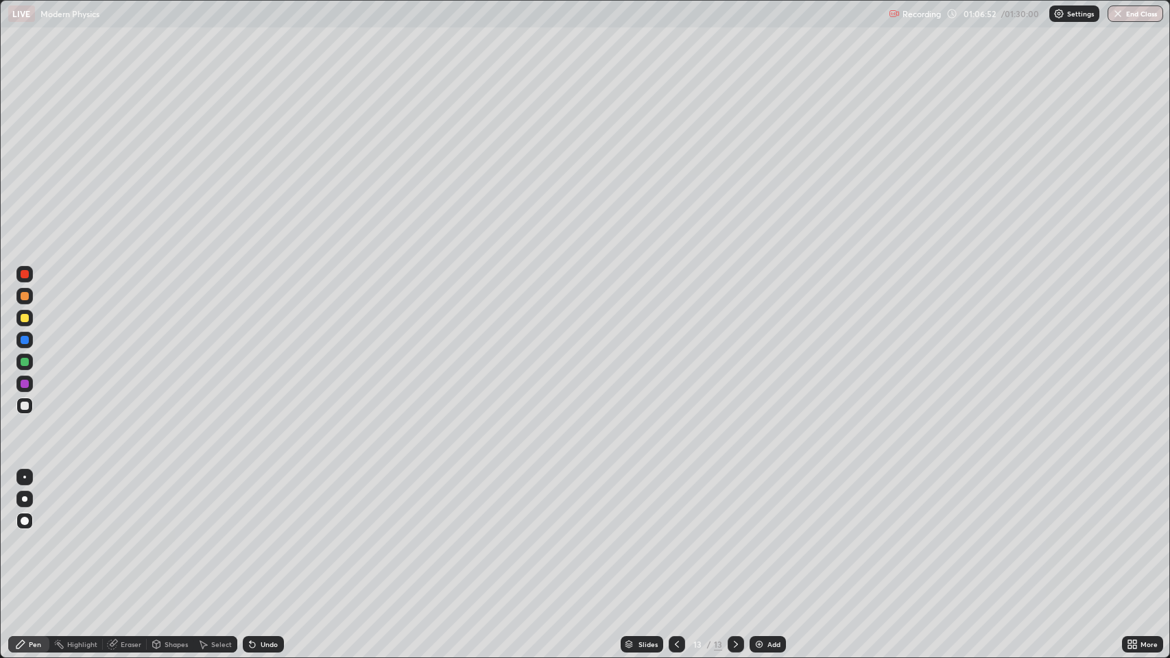
click at [254, 534] on icon at bounding box center [252, 644] width 11 height 11
click at [255, 534] on icon at bounding box center [252, 644] width 11 height 11
click at [126, 534] on div "Eraser" at bounding box center [131, 644] width 21 height 7
click at [38, 534] on div "Pen" at bounding box center [35, 644] width 12 height 7
click at [675, 534] on icon at bounding box center [676, 644] width 11 height 11
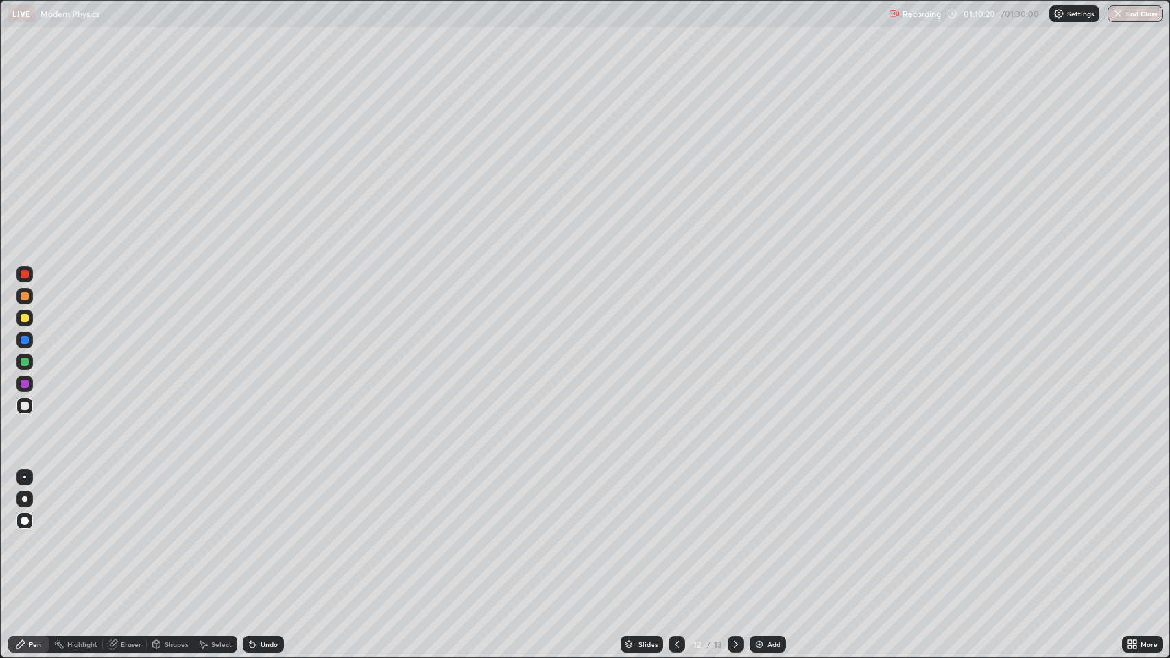
click at [734, 534] on icon at bounding box center [735, 644] width 11 height 11
click at [736, 534] on icon at bounding box center [735, 644] width 11 height 11
click at [734, 534] on icon at bounding box center [735, 644] width 11 height 11
click at [759, 534] on img at bounding box center [759, 644] width 11 height 11
click at [676, 534] on icon at bounding box center [676, 644] width 11 height 11
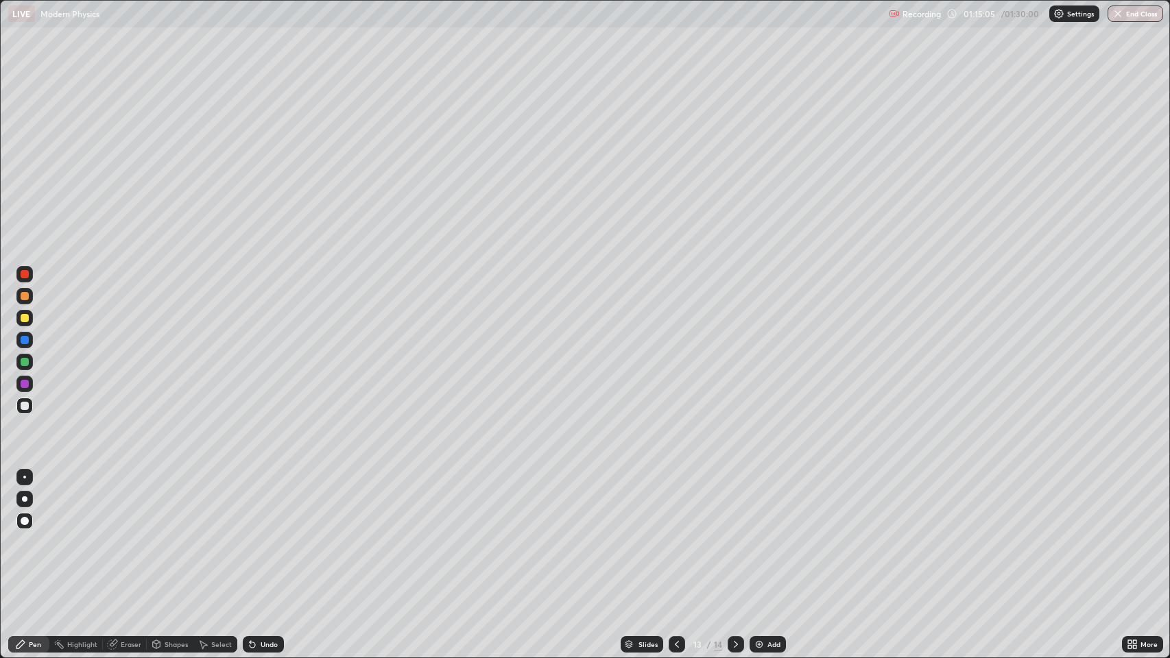
click at [736, 534] on icon at bounding box center [735, 644] width 11 height 11
click at [758, 534] on img at bounding box center [759, 644] width 11 height 11
click at [675, 534] on icon at bounding box center [676, 644] width 11 height 11
click at [675, 534] on icon at bounding box center [677, 644] width 4 height 7
click at [732, 534] on icon at bounding box center [735, 644] width 11 height 11
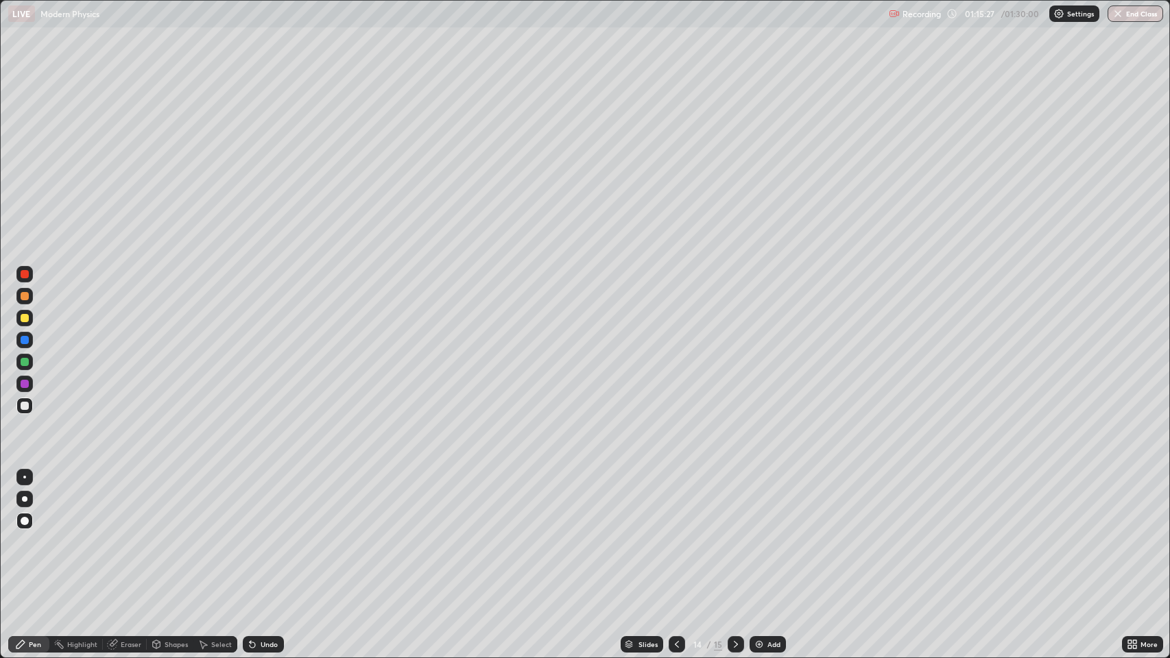
click at [27, 319] on div at bounding box center [25, 318] width 8 height 8
click at [25, 409] on div at bounding box center [25, 406] width 8 height 8
click at [261, 534] on div "Undo" at bounding box center [269, 644] width 17 height 7
click at [265, 534] on div "Undo" at bounding box center [269, 644] width 17 height 7
click at [735, 534] on icon at bounding box center [736, 644] width 4 height 7
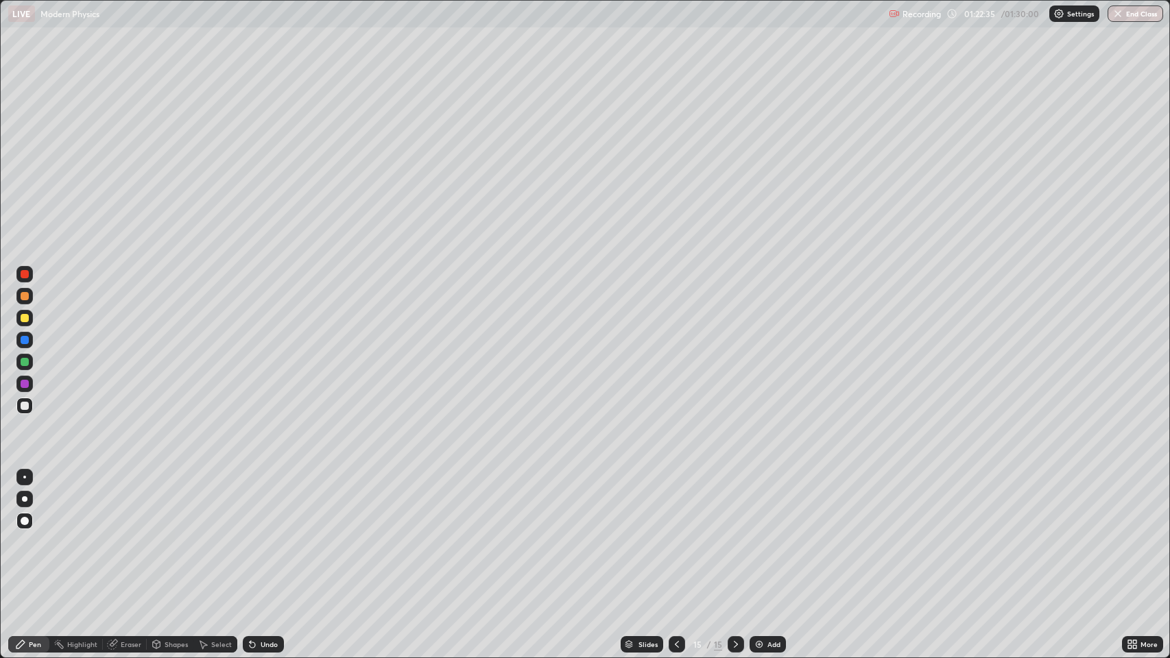
click at [24, 298] on div at bounding box center [25, 296] width 8 height 8
click at [27, 403] on div at bounding box center [25, 406] width 8 height 8
click at [263, 534] on div "Undo" at bounding box center [263, 644] width 41 height 16
click at [27, 321] on div at bounding box center [25, 318] width 8 height 8
click at [165, 534] on div "Shapes" at bounding box center [176, 644] width 23 height 7
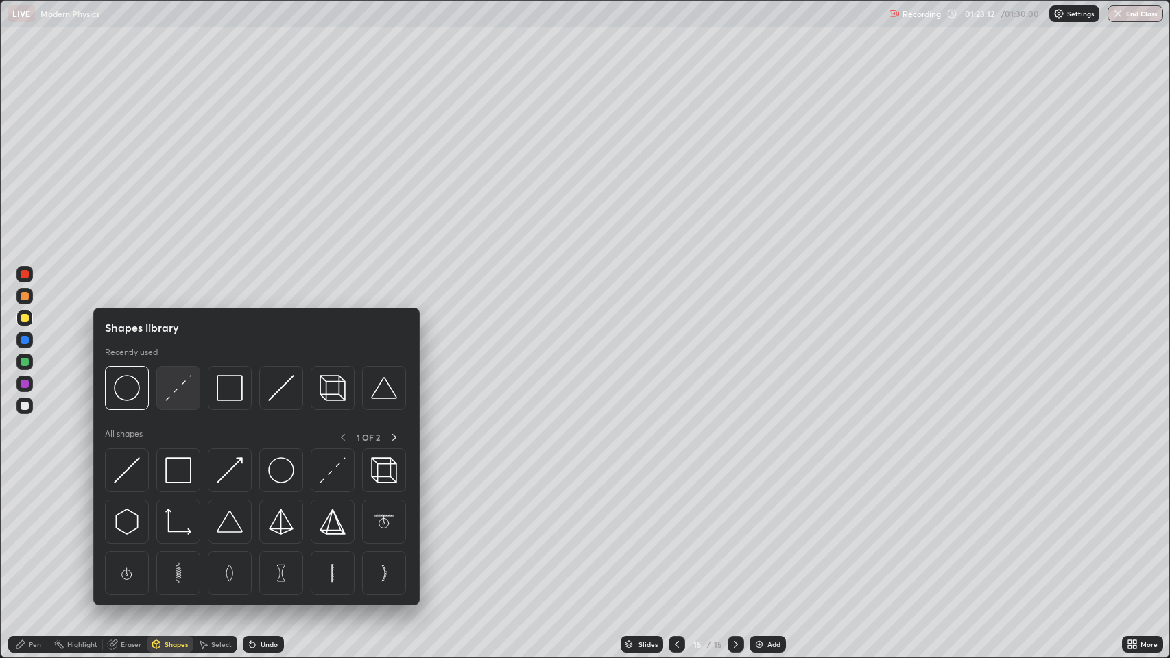
click at [175, 383] on img at bounding box center [178, 388] width 26 height 26
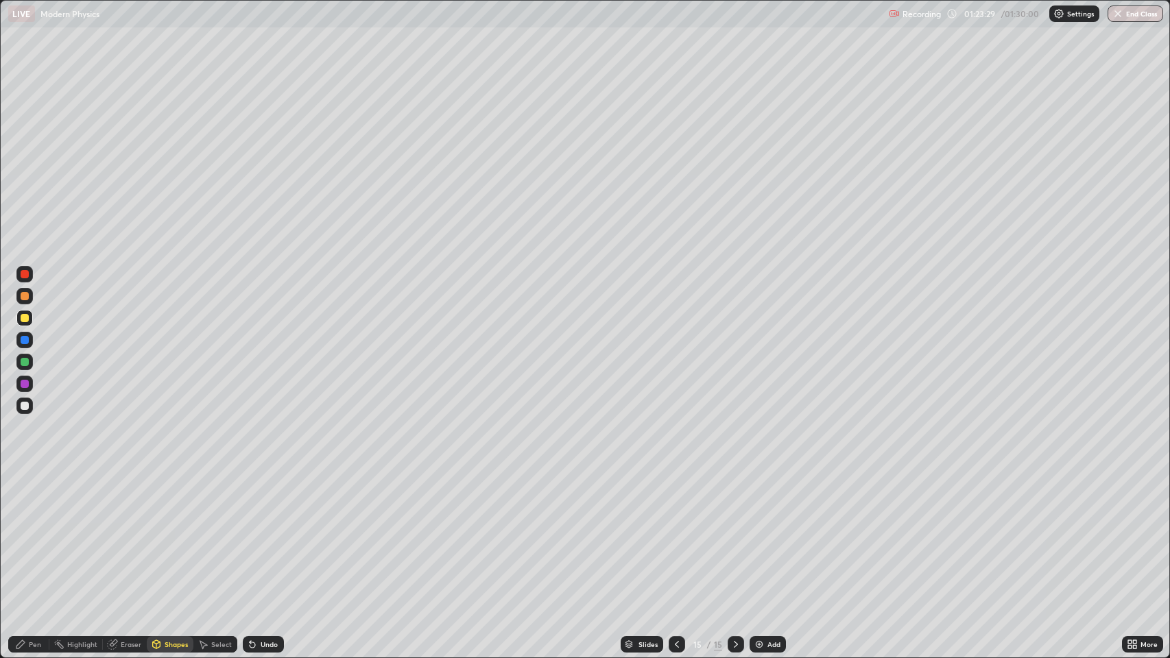
click at [261, 534] on div "Undo" at bounding box center [269, 644] width 17 height 7
click at [29, 534] on div "Pen" at bounding box center [35, 644] width 12 height 7
click at [25, 406] on div at bounding box center [25, 406] width 8 height 8
click at [261, 534] on div "Undo" at bounding box center [269, 644] width 17 height 7
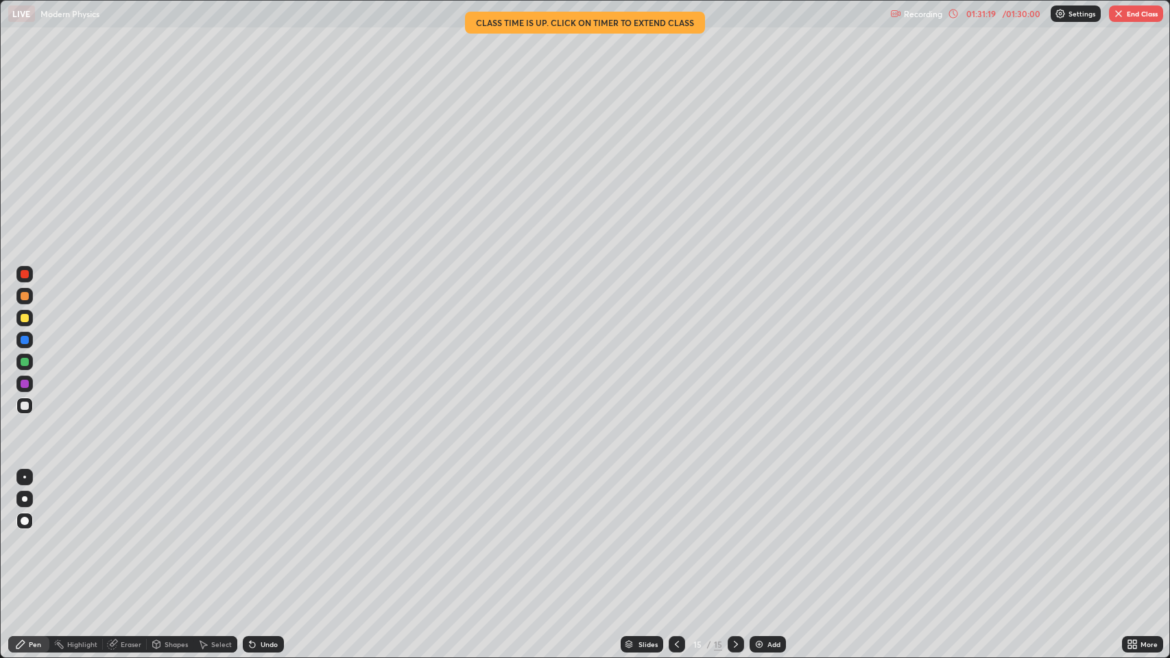
click at [1119, 15] on img "button" at bounding box center [1118, 13] width 11 height 11
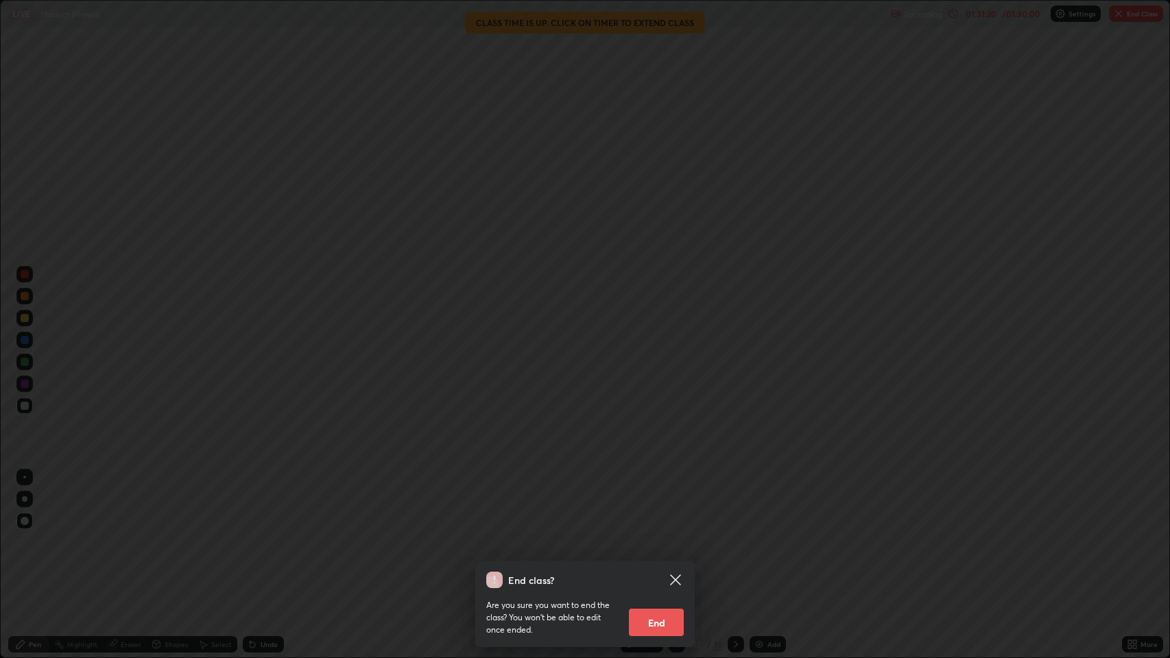
click at [658, 534] on button "End" at bounding box center [656, 622] width 55 height 27
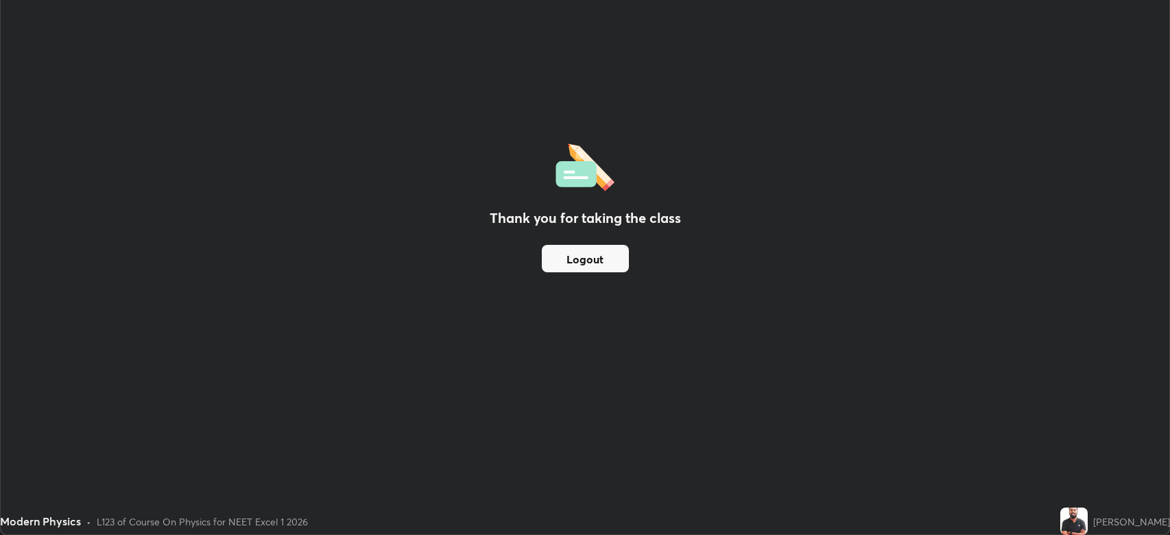
scroll to position [68037, 67401]
